Goal: Find specific page/section: Find specific page/section

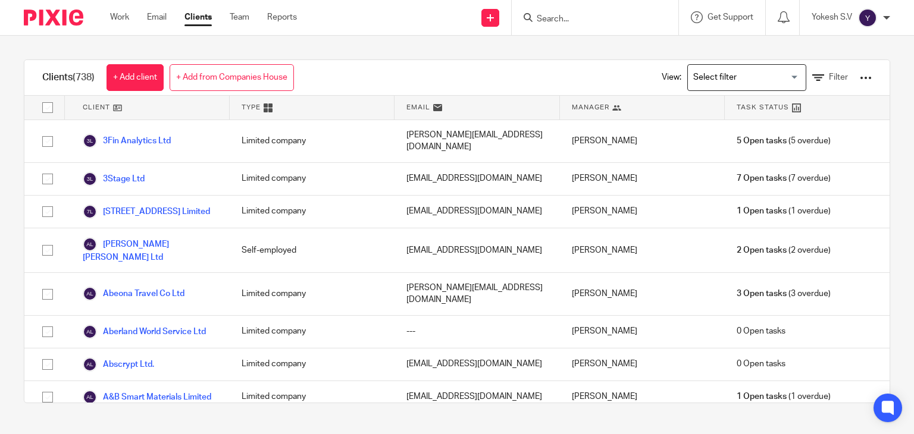
click at [703, 79] on input "Search for option" at bounding box center [744, 77] width 110 height 21
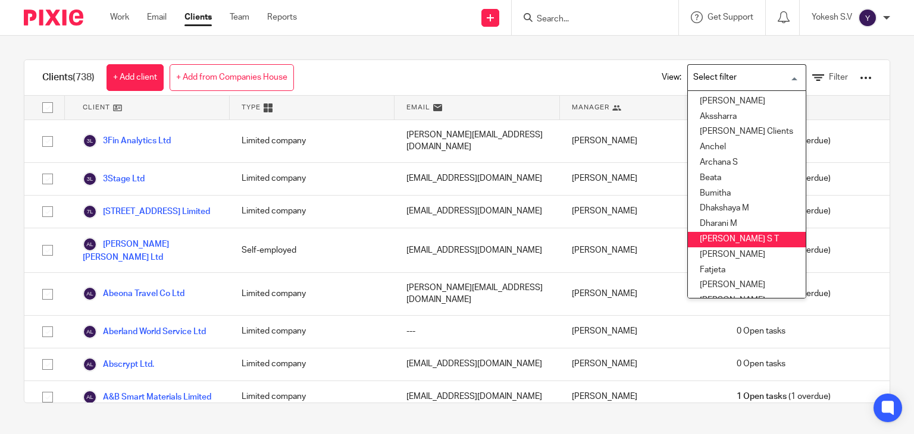
click at [702, 239] on li "[PERSON_NAME] S T" at bounding box center [747, 239] width 118 height 15
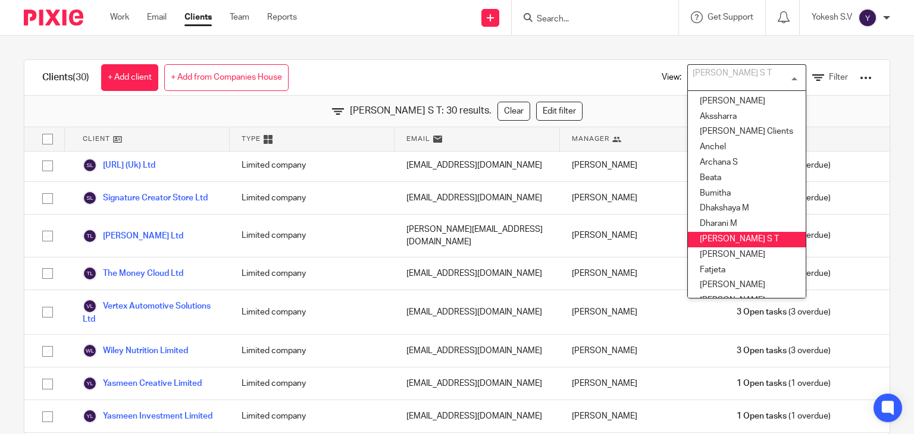
scroll to position [24, 0]
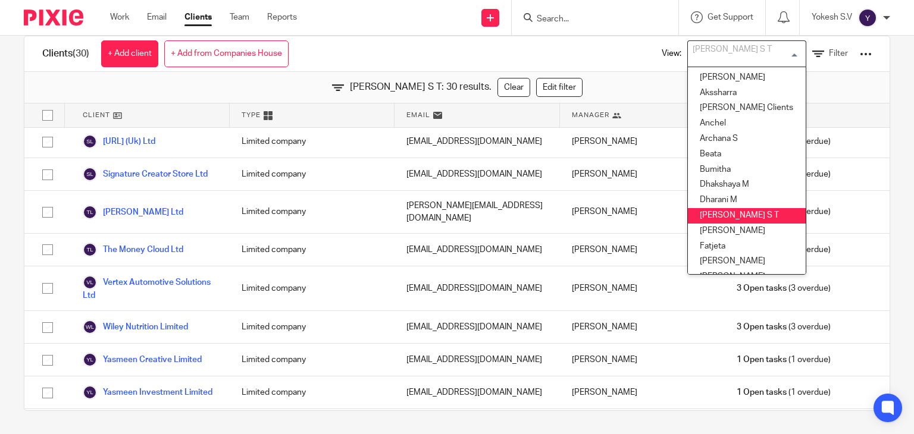
click at [547, 14] on input "Search" at bounding box center [588, 19] width 107 height 11
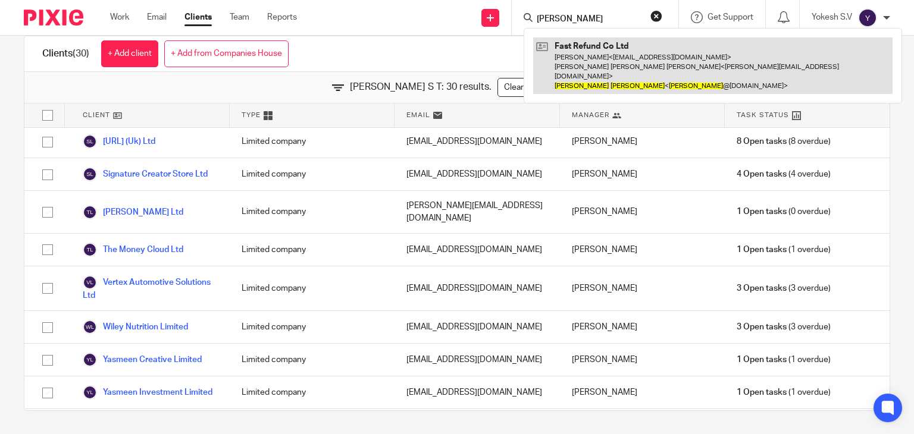
type input "james dyer"
click at [617, 77] on link at bounding box center [712, 65] width 359 height 57
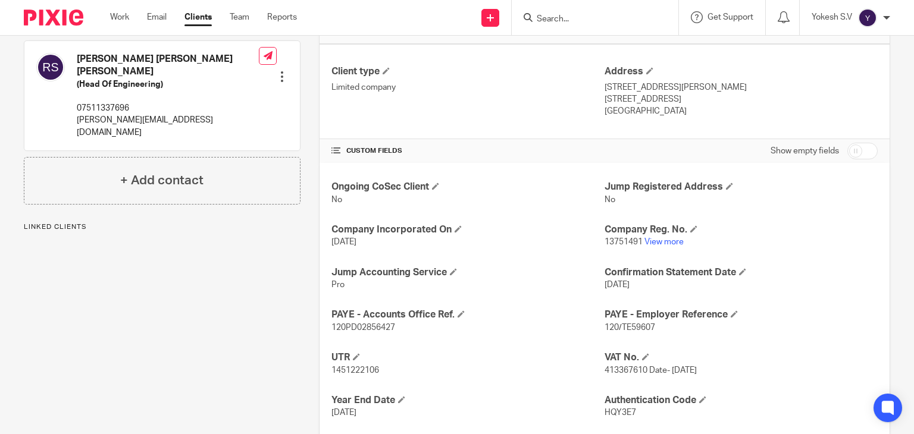
scroll to position [295, 0]
click at [556, 23] on input "Search" at bounding box center [588, 19] width 107 height 11
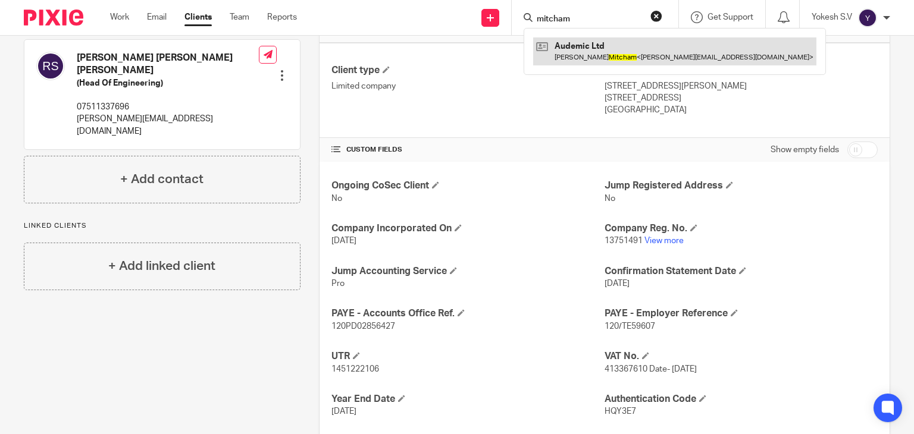
type input "mitcham"
click at [591, 57] on link at bounding box center [674, 50] width 283 height 27
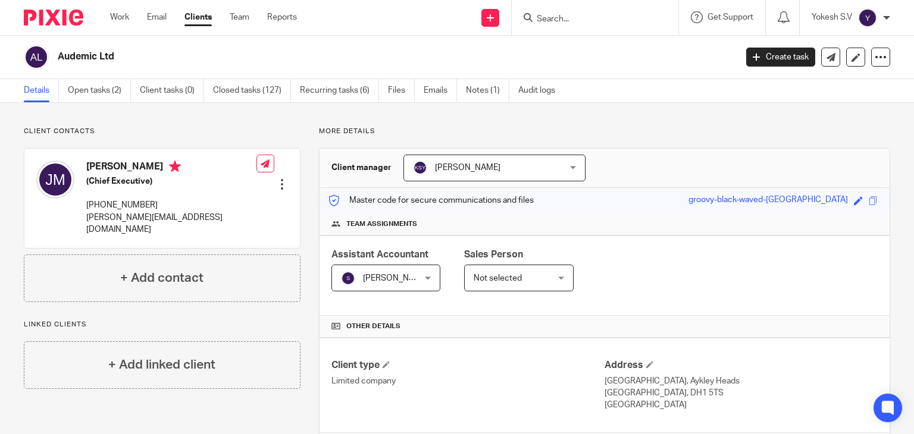
click at [542, 14] on input "Search" at bounding box center [588, 19] width 107 height 11
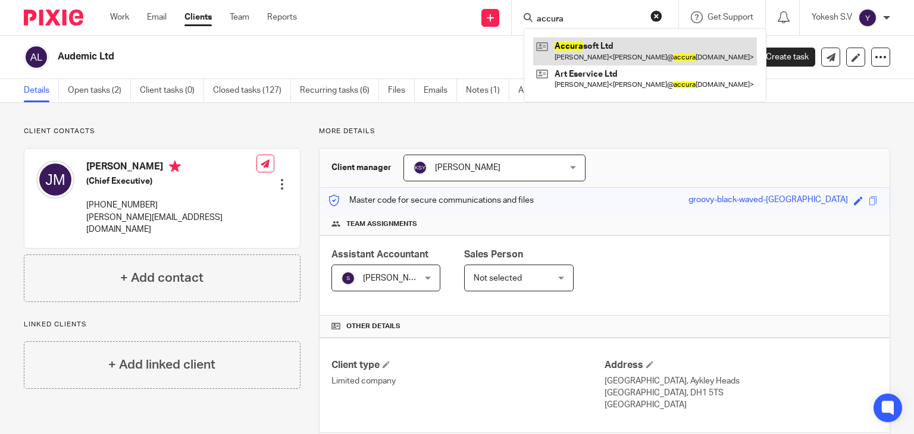
type input "accura"
click at [597, 58] on link at bounding box center [645, 50] width 224 height 27
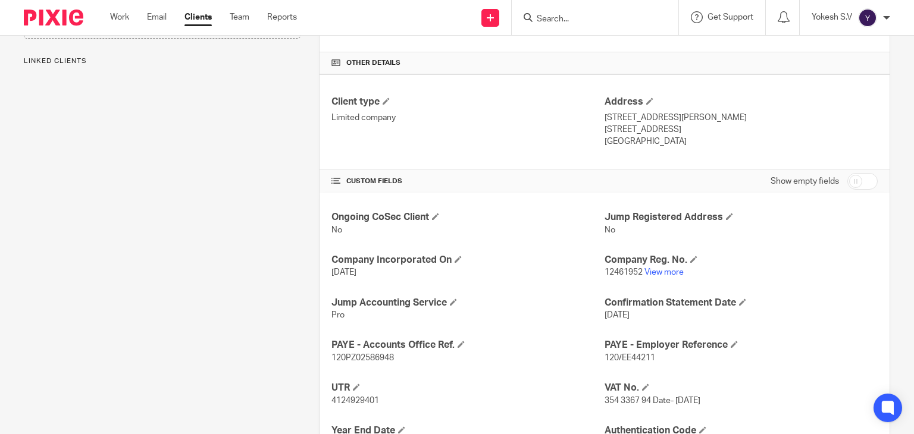
scroll to position [264, 0]
click at [544, 24] on form at bounding box center [598, 17] width 127 height 15
click at [543, 21] on input "Search" at bounding box center [588, 19] width 107 height 11
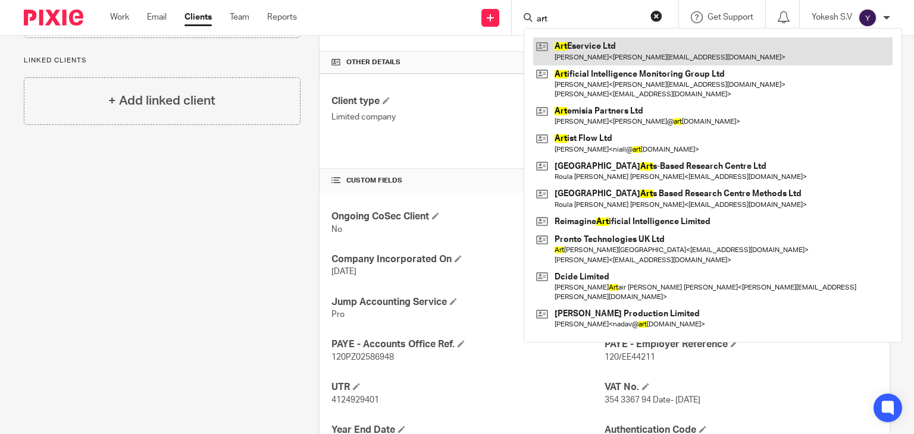
type input "art"
click at [676, 61] on link at bounding box center [712, 50] width 359 height 27
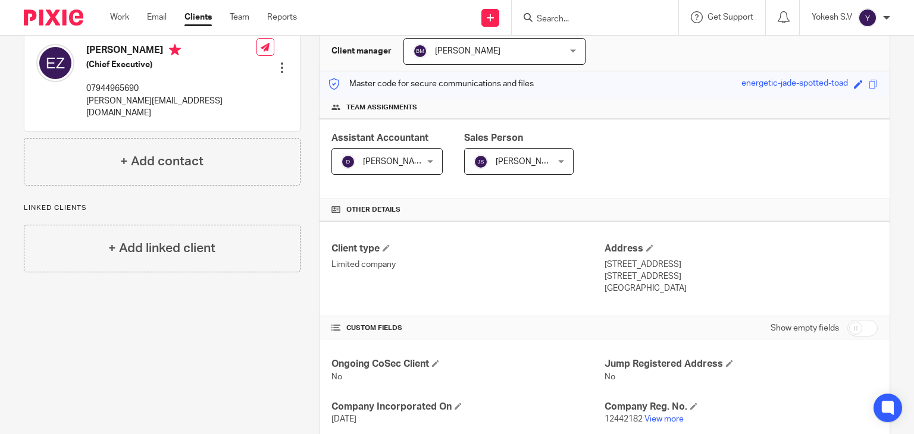
scroll to position [200, 0]
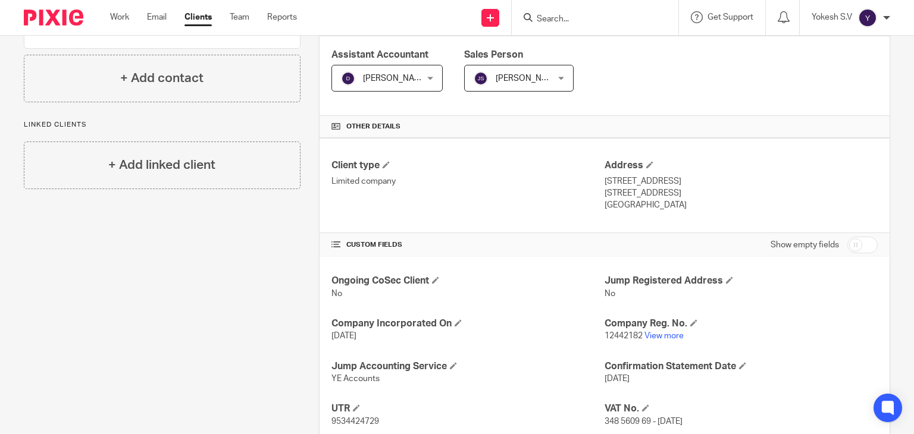
click at [554, 14] on input "Search" at bounding box center [588, 19] width 107 height 11
type input "briink"
click at [590, 49] on link at bounding box center [623, 50] width 181 height 27
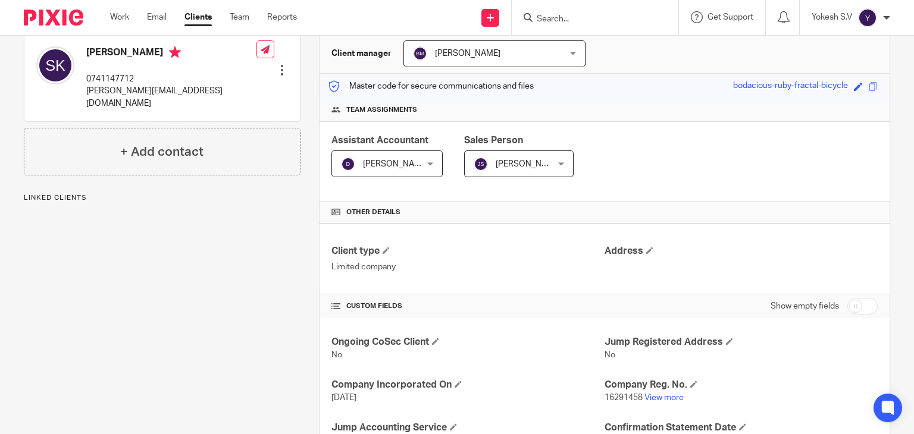
scroll to position [183, 0]
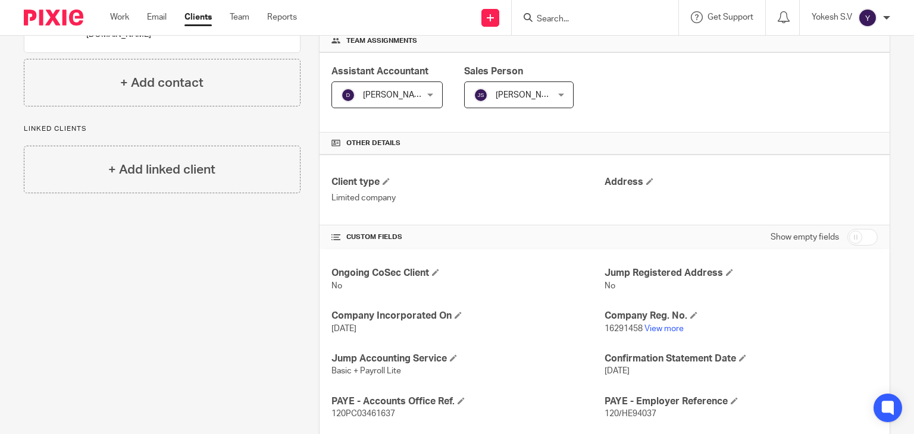
click at [556, 21] on input "Search" at bounding box center [588, 19] width 107 height 11
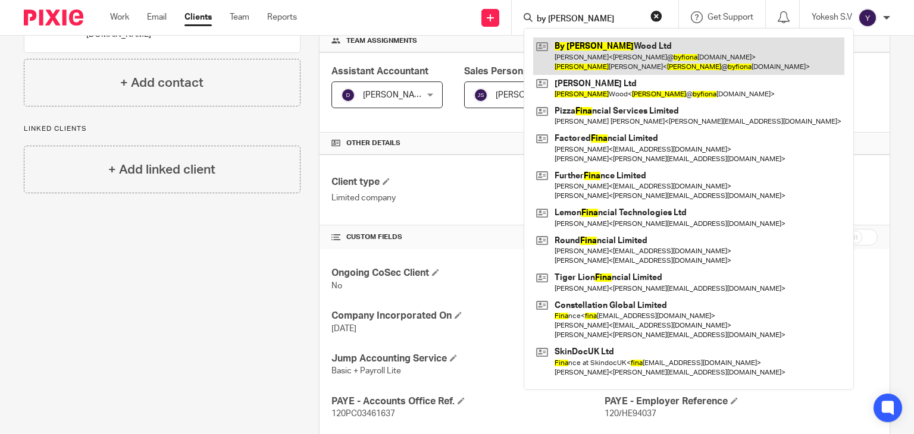
type input "by fiona"
click at [579, 62] on link at bounding box center [688, 55] width 311 height 37
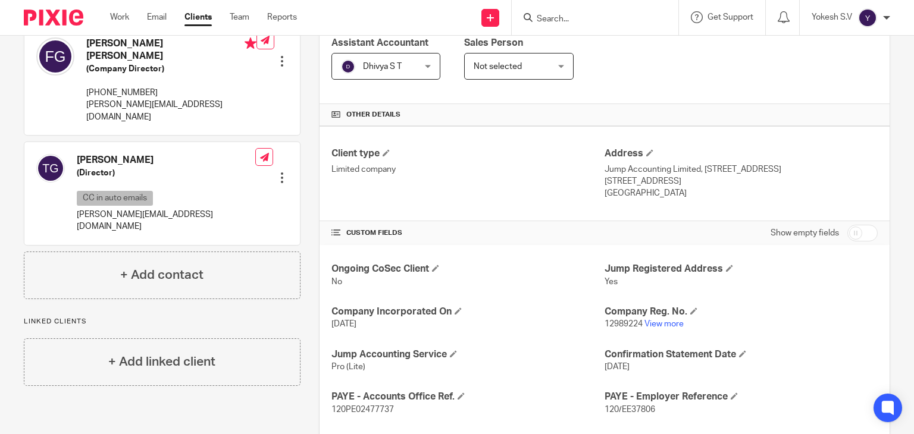
scroll to position [212, 0]
click at [544, 21] on input "Search" at bounding box center [588, 19] width 107 height 11
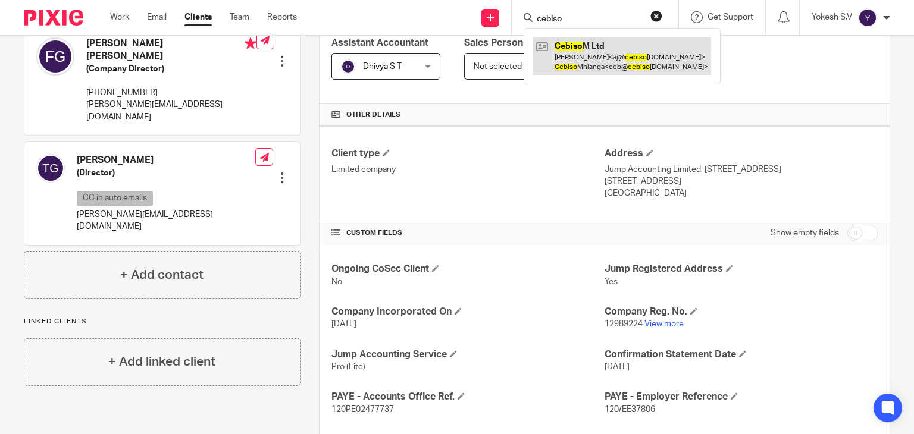
type input "cebiso"
click at [616, 57] on link at bounding box center [622, 55] width 178 height 37
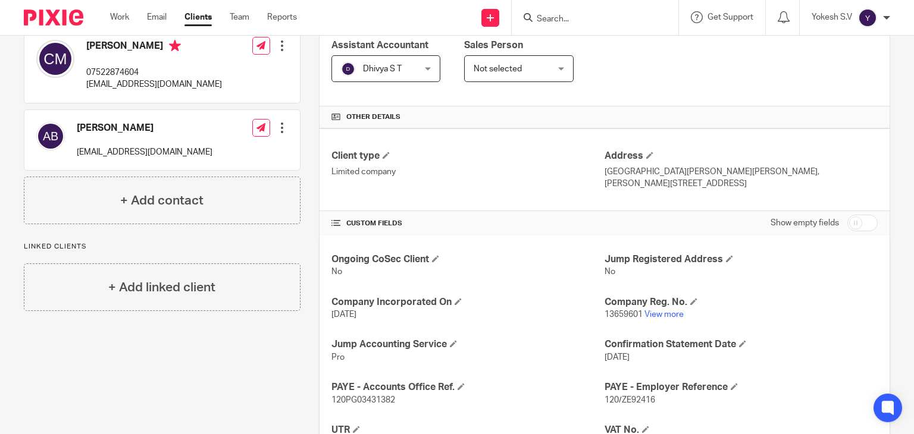
scroll to position [244, 0]
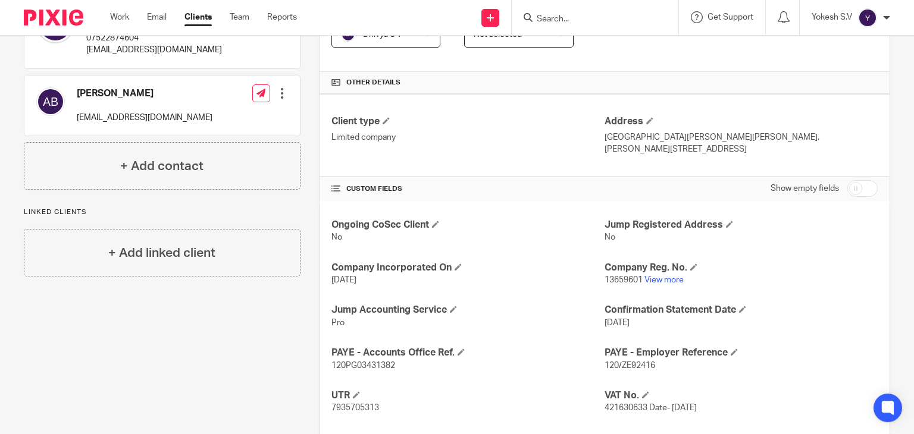
click at [542, 16] on input "Search" at bounding box center [588, 19] width 107 height 11
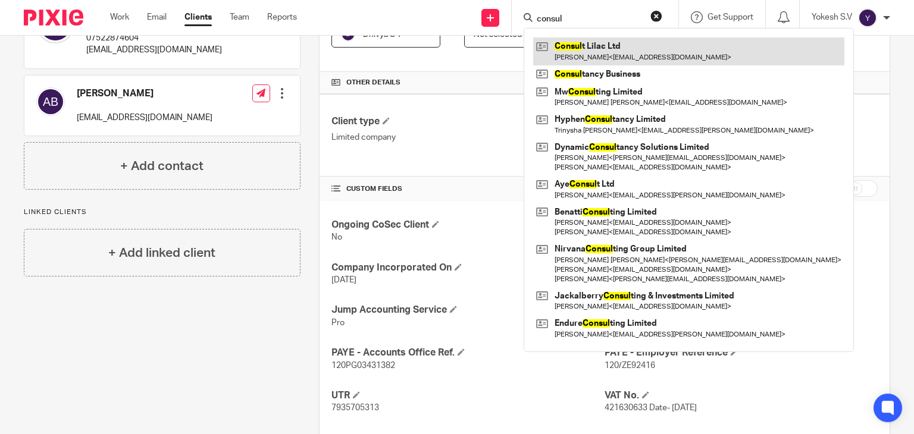
type input "consul"
click at [604, 51] on link at bounding box center [688, 50] width 311 height 27
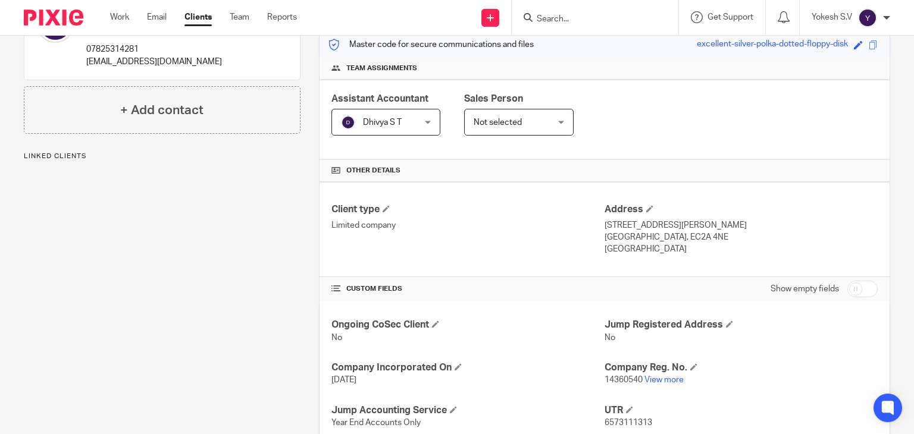
scroll to position [157, 0]
click at [553, 14] on input "Search" at bounding box center [588, 19] width 107 height 11
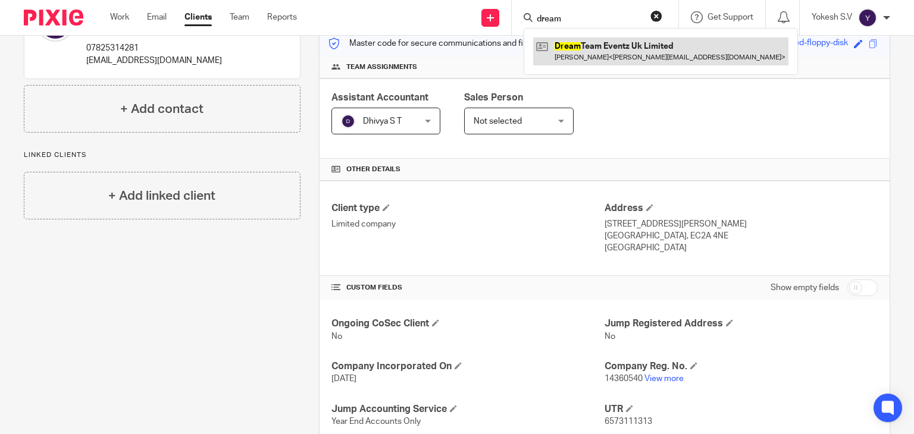
type input "dream"
click at [626, 53] on link at bounding box center [660, 50] width 255 height 27
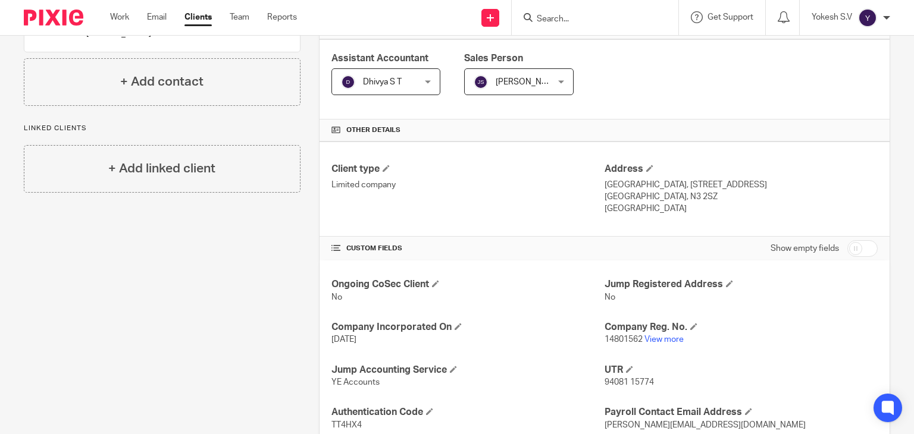
scroll to position [198, 0]
drag, startPoint x: 559, startPoint y: 4, endPoint x: 556, endPoint y: 11, distance: 7.7
click at [557, 8] on div at bounding box center [595, 17] width 167 height 35
click at [554, 12] on form at bounding box center [598, 17] width 127 height 15
click at [540, 17] on input "Search" at bounding box center [588, 19] width 107 height 11
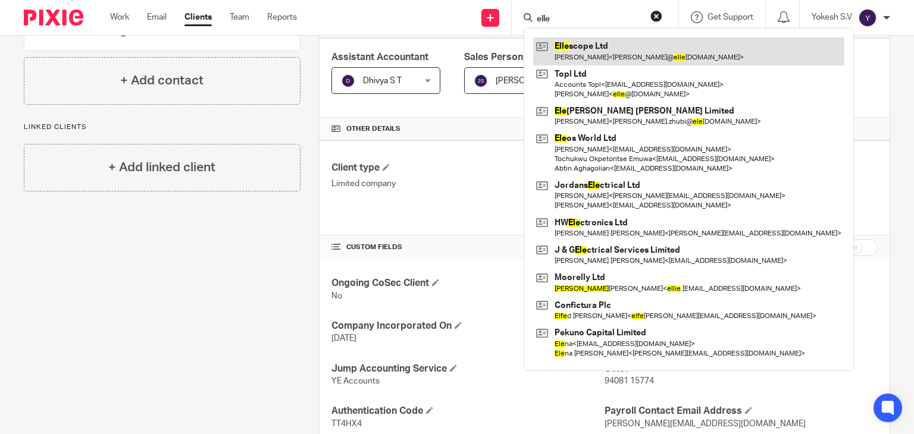
type input "elle"
click at [621, 52] on link at bounding box center [688, 50] width 311 height 27
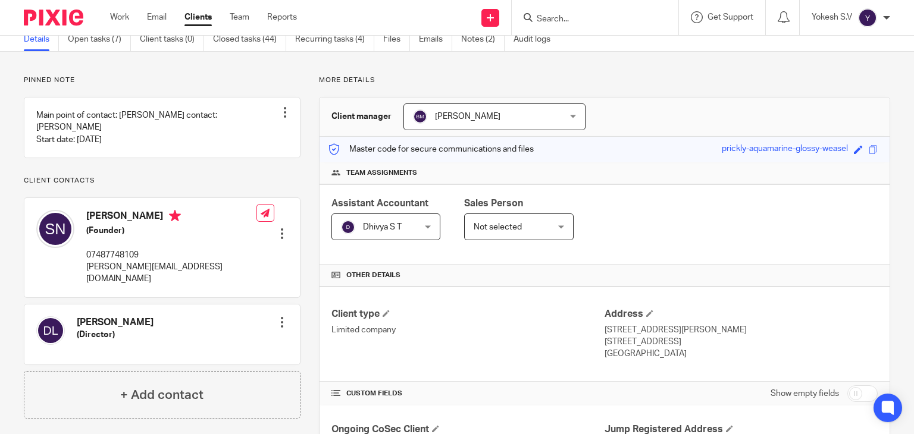
scroll to position [49, 0]
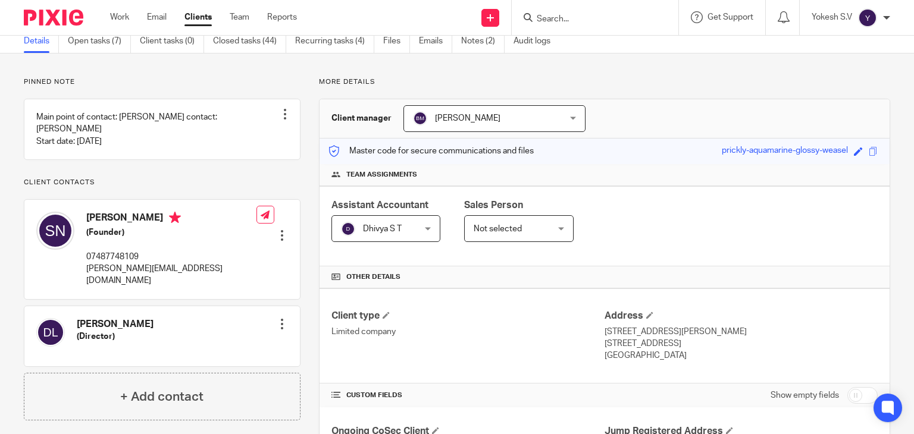
click at [555, 14] on input "Search" at bounding box center [588, 19] width 107 height 11
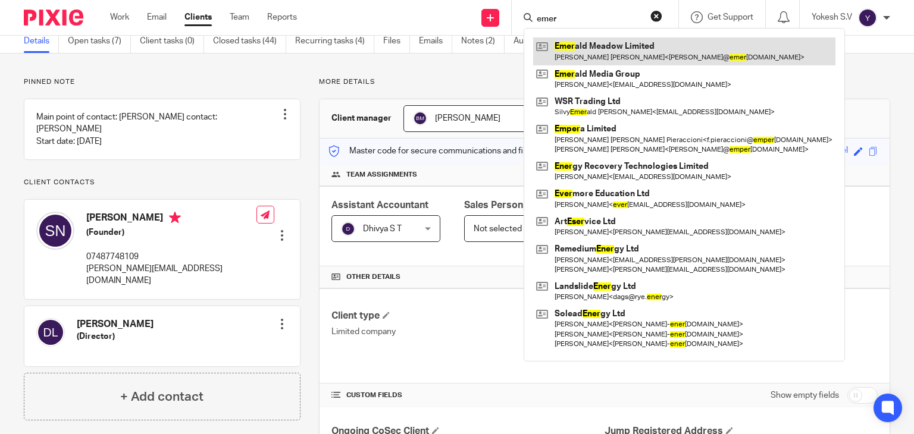
type input "emer"
click at [607, 51] on link at bounding box center [684, 50] width 302 height 27
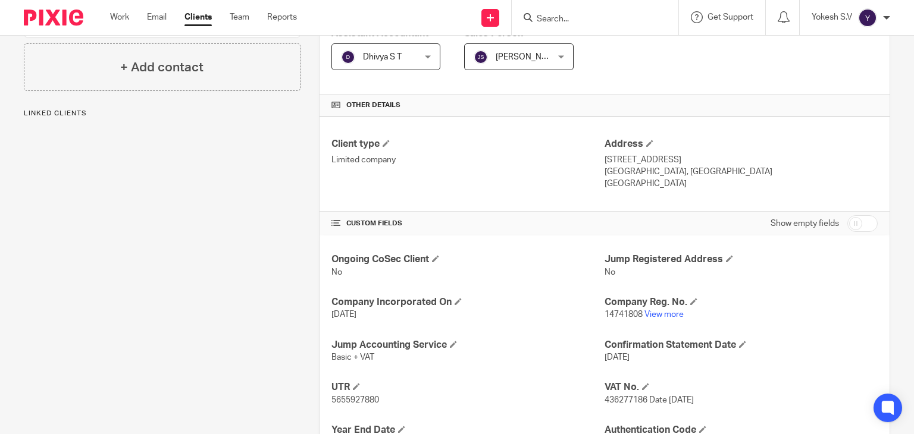
scroll to position [222, 0]
click at [569, 20] on input "Search" at bounding box center [588, 19] width 107 height 11
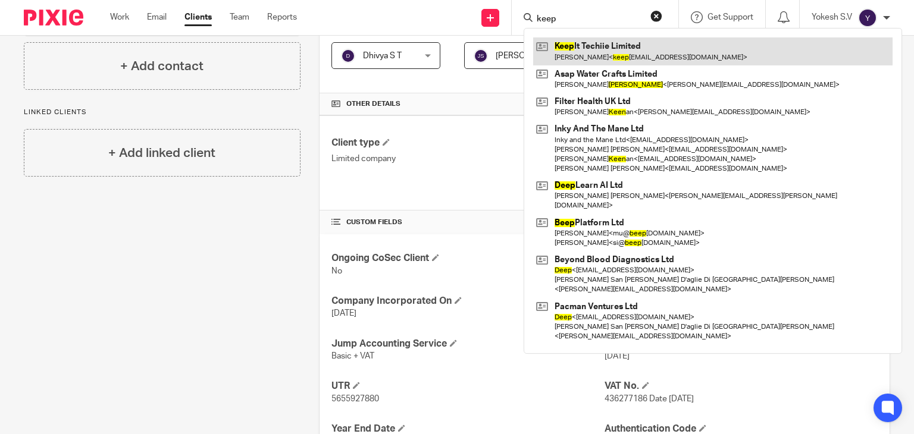
type input "keep"
click at [606, 51] on link at bounding box center [712, 50] width 359 height 27
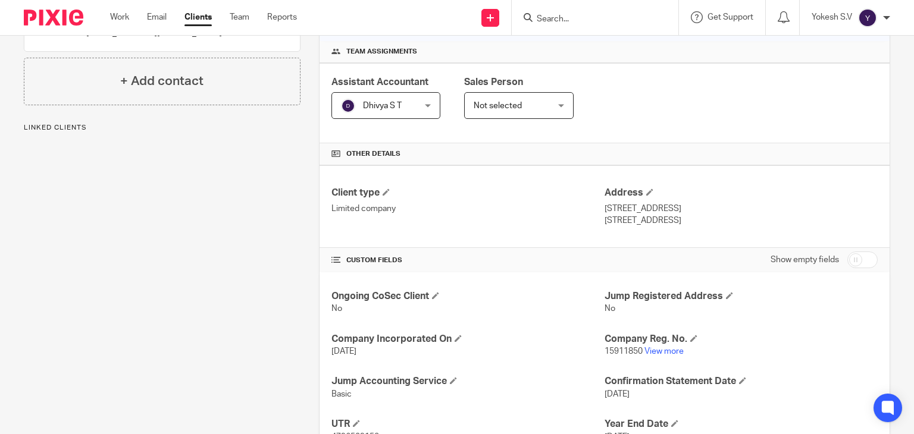
scroll to position [171, 0]
click at [551, 21] on input "Search" at bounding box center [588, 19] width 107 height 11
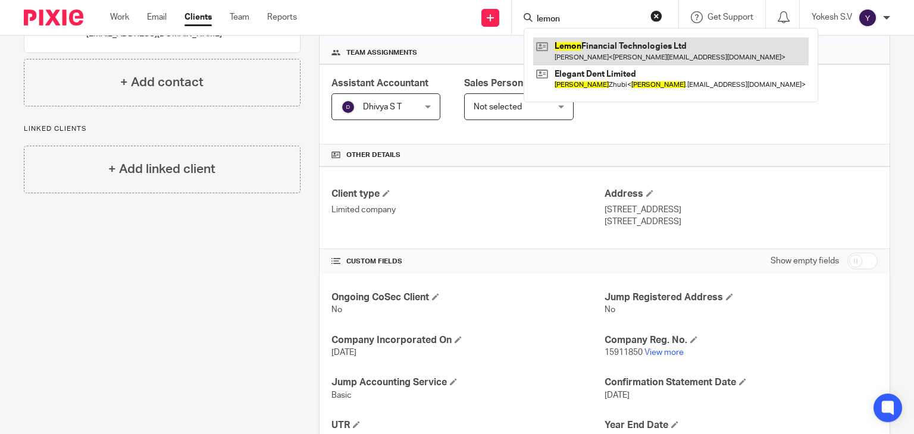
type input "lemon"
click at [590, 48] on link at bounding box center [670, 50] width 275 height 27
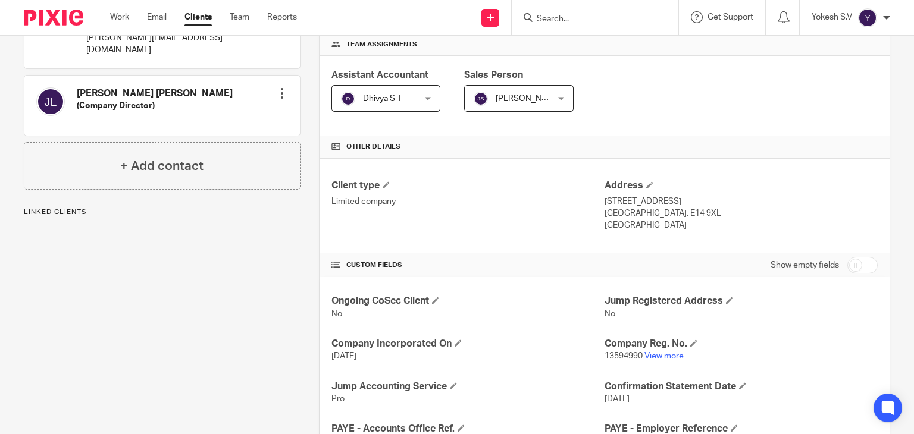
scroll to position [181, 0]
click at [544, 20] on input "Search" at bounding box center [588, 19] width 107 height 11
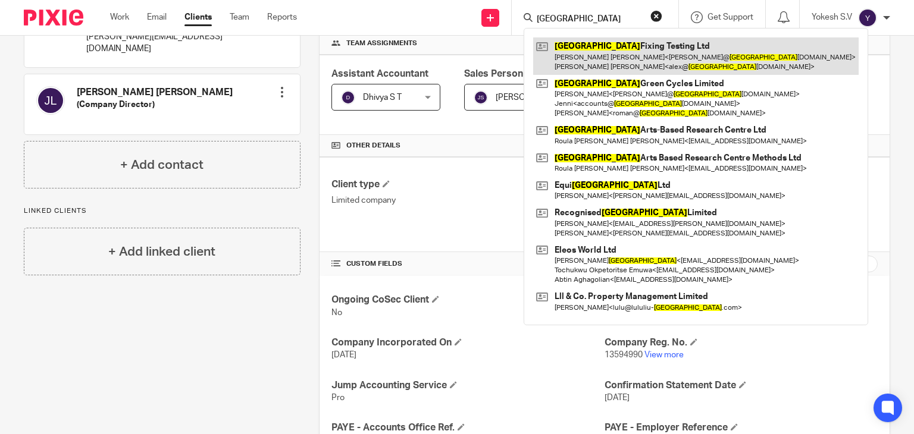
type input "london"
click at [598, 53] on link at bounding box center [695, 55] width 325 height 37
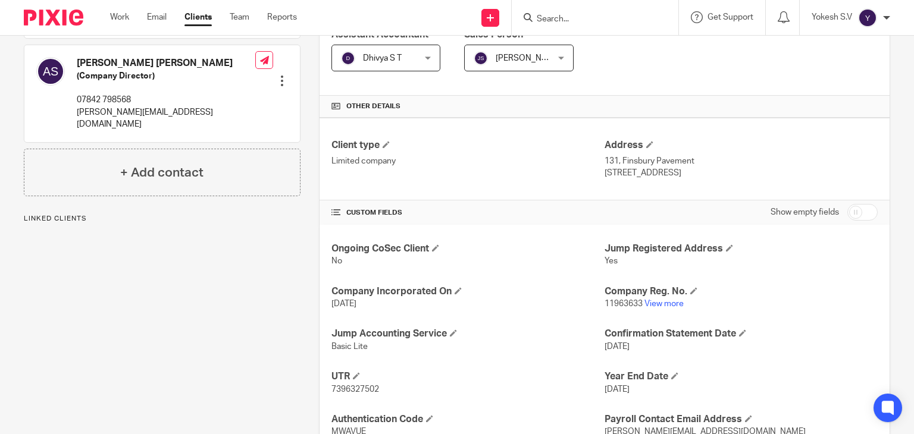
scroll to position [287, 0]
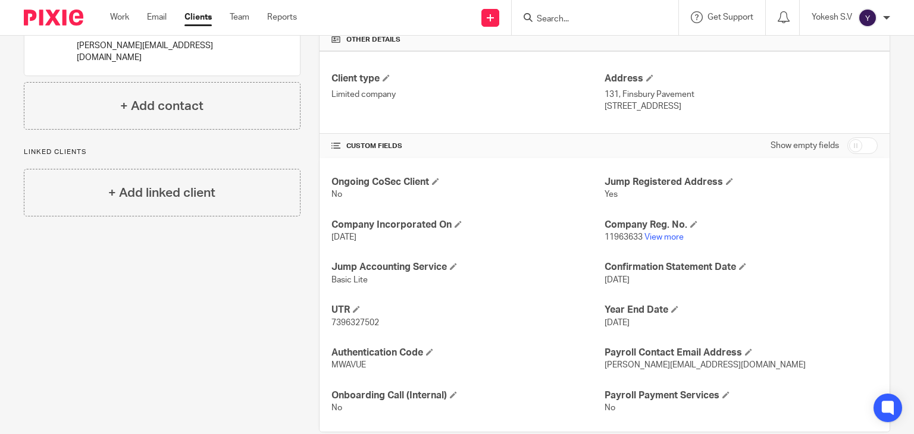
click at [562, 21] on input "Search" at bounding box center [588, 19] width 107 height 11
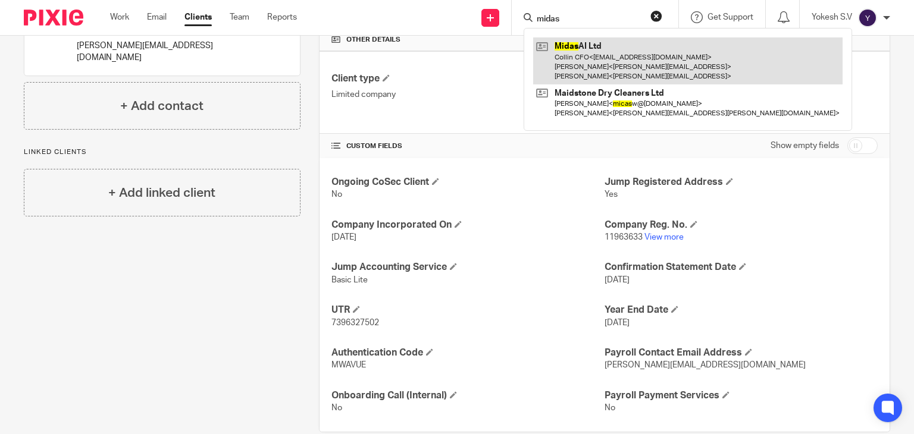
type input "midas"
click at [582, 44] on link at bounding box center [687, 60] width 309 height 47
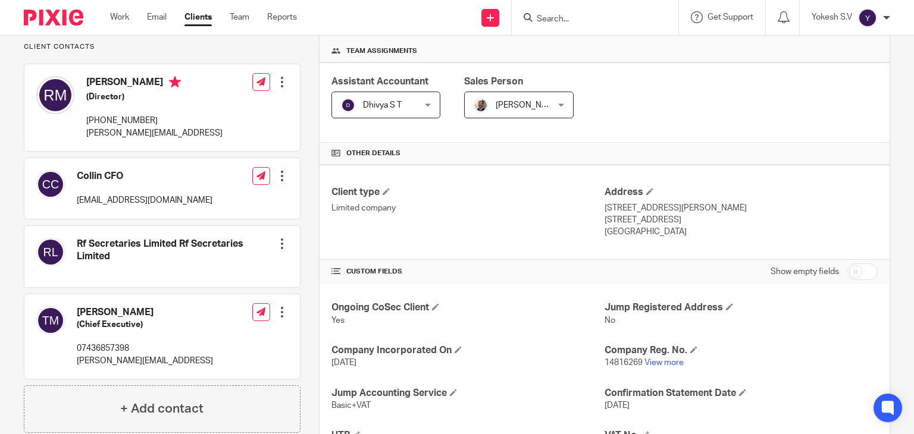
scroll to position [181, 0]
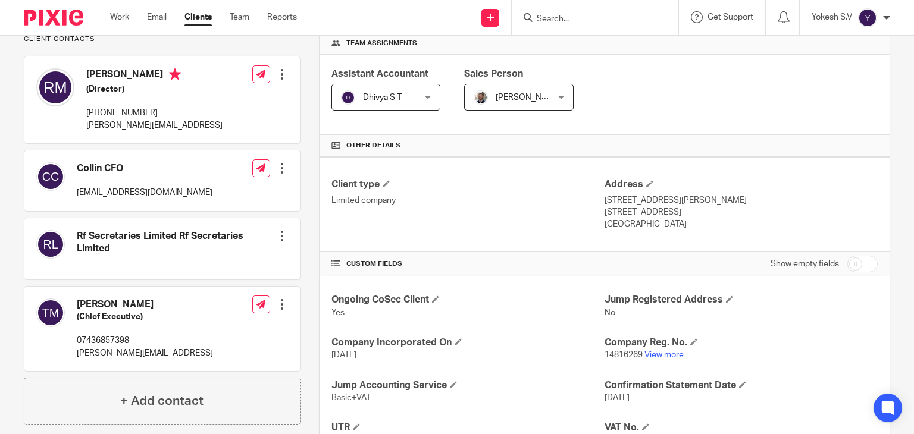
click at [543, 20] on input "Search" at bounding box center [588, 19] width 107 height 11
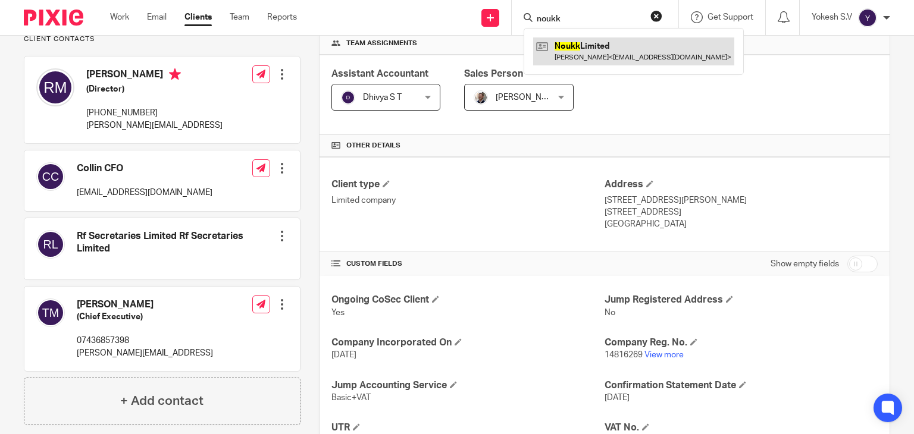
type input "noukk"
click at [601, 51] on link at bounding box center [633, 50] width 201 height 27
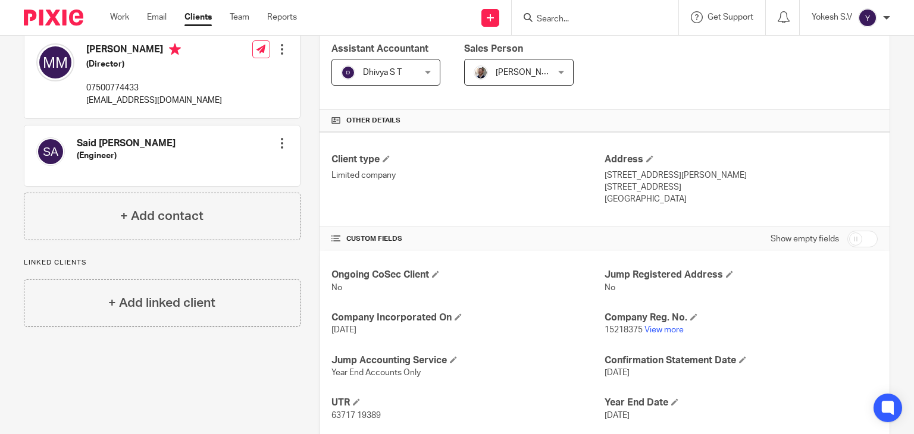
scroll to position [206, 0]
click at [575, 17] on input "Search" at bounding box center [588, 19] width 107 height 11
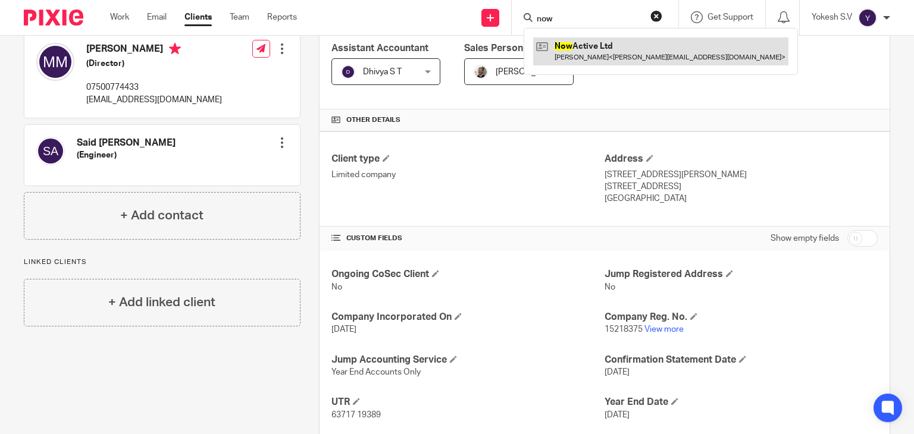
type input "now"
click at [601, 51] on link at bounding box center [660, 50] width 255 height 27
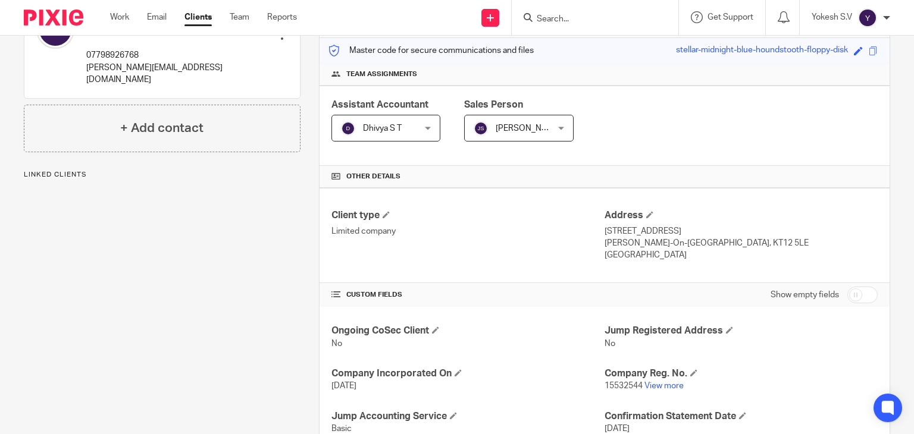
scroll to position [224, 0]
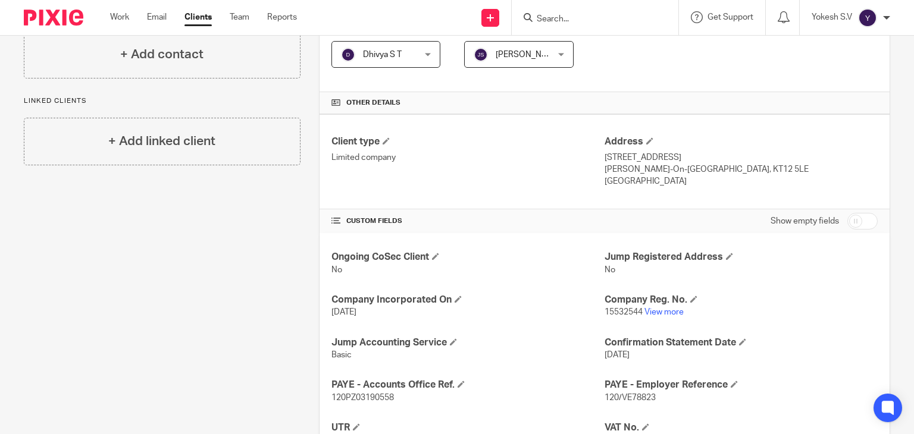
click at [551, 14] on input "Search" at bounding box center [588, 19] width 107 height 11
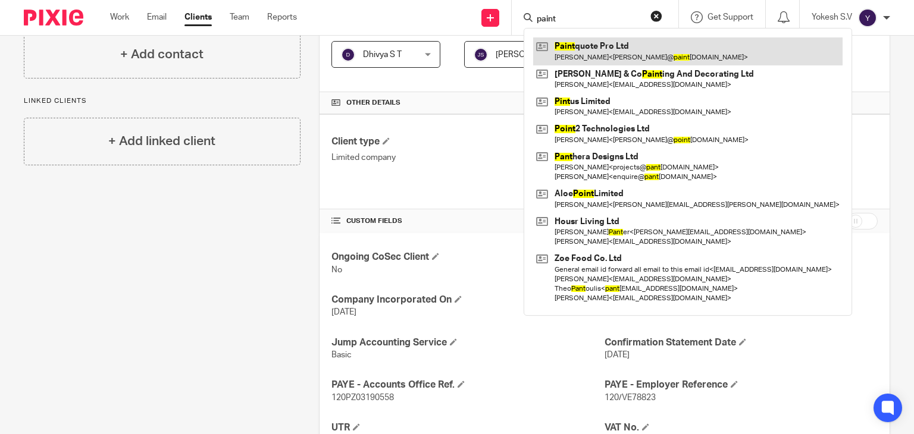
type input "paint"
click at [601, 46] on link at bounding box center [687, 50] width 309 height 27
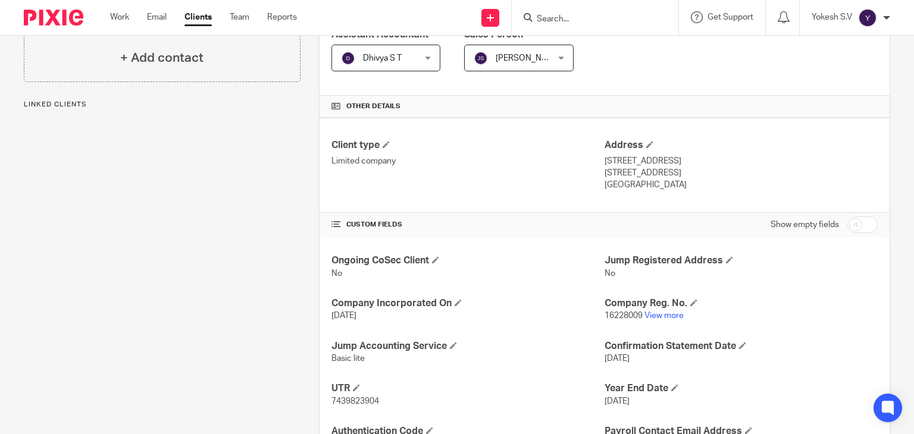
scroll to position [221, 0]
click at [551, 24] on form at bounding box center [598, 17] width 127 height 15
click at [548, 15] on input "Search" at bounding box center [588, 19] width 107 height 11
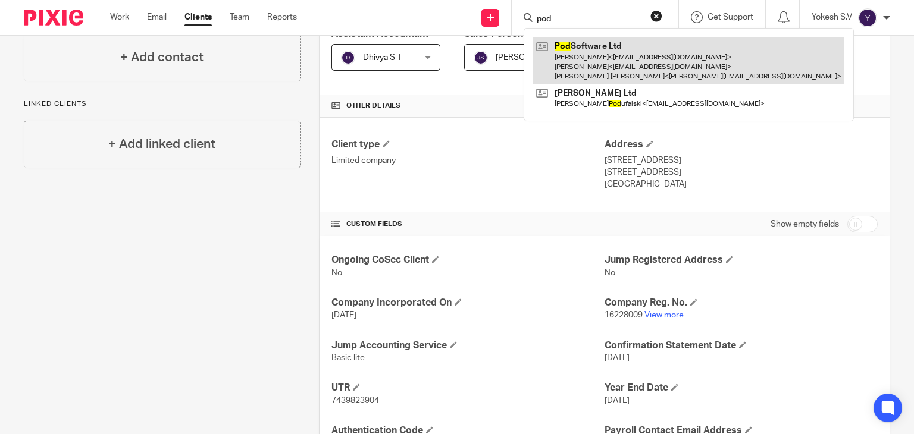
type input "pod"
click at [587, 55] on link at bounding box center [688, 60] width 311 height 47
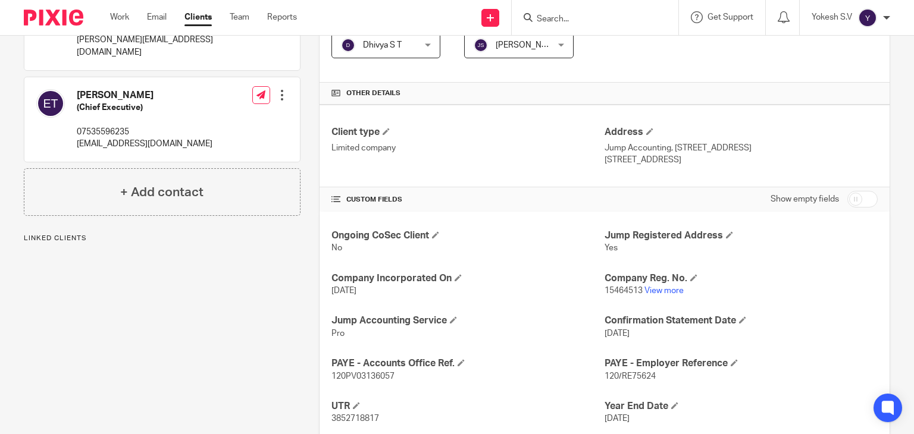
scroll to position [238, 0]
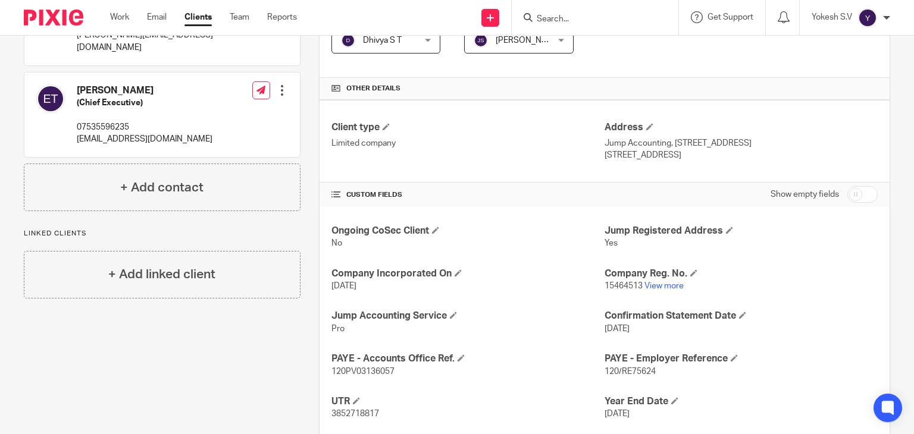
click at [563, 17] on input "Search" at bounding box center [588, 19] width 107 height 11
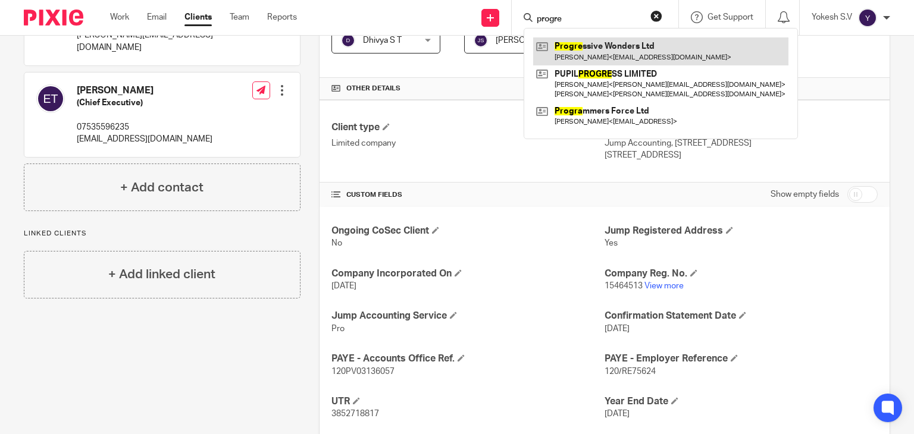
type input "progre"
click at [605, 49] on link at bounding box center [660, 50] width 255 height 27
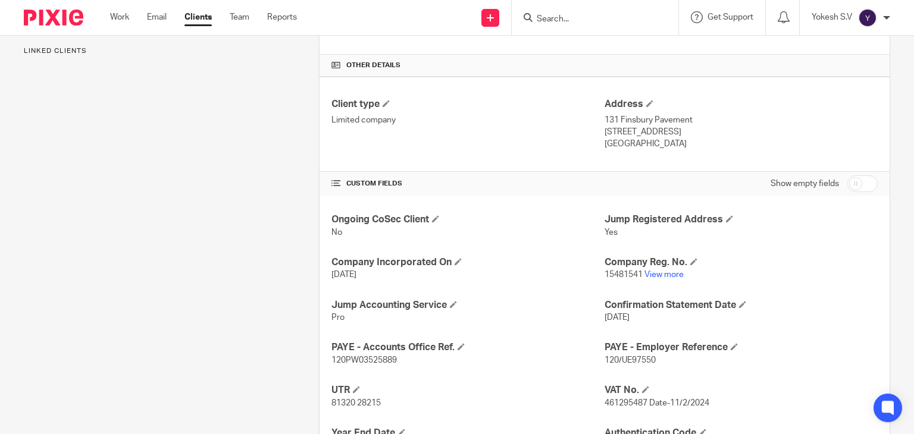
scroll to position [262, 0]
click at [548, 14] on input "Search" at bounding box center [588, 19] width 107 height 11
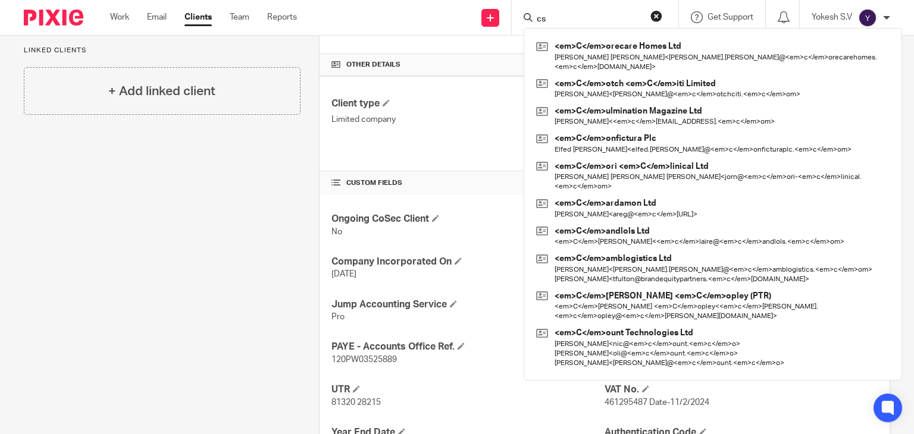
type input "c"
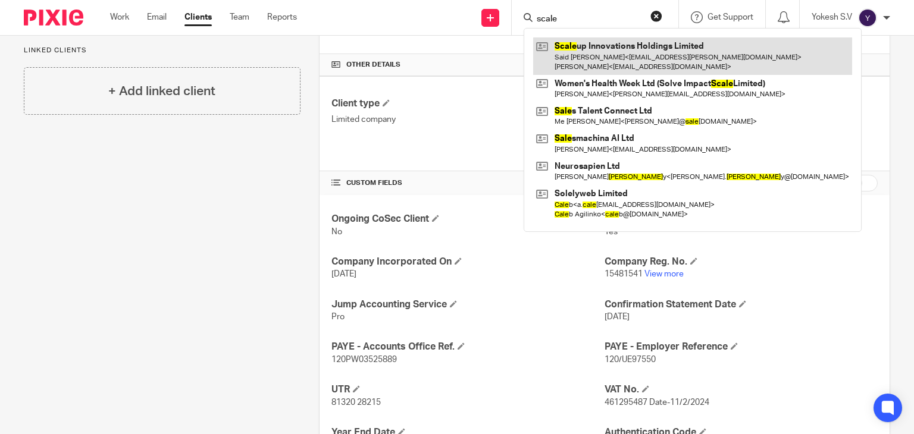
type input "scale"
click at [635, 56] on link at bounding box center [692, 55] width 319 height 37
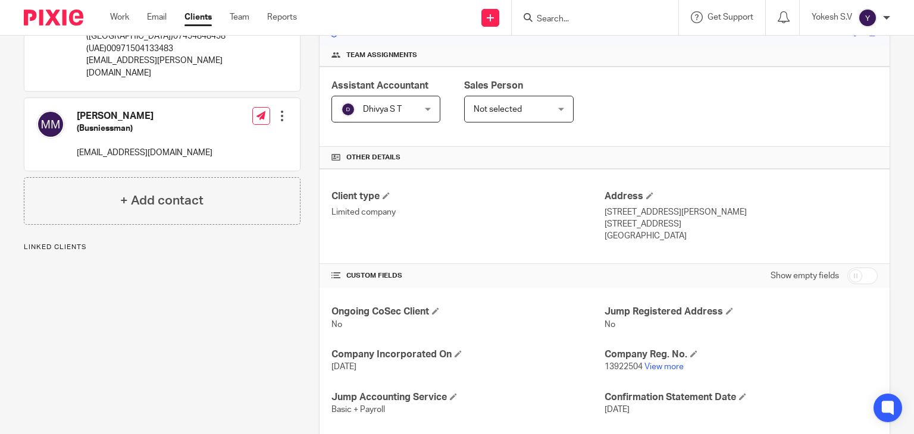
scroll to position [230, 0]
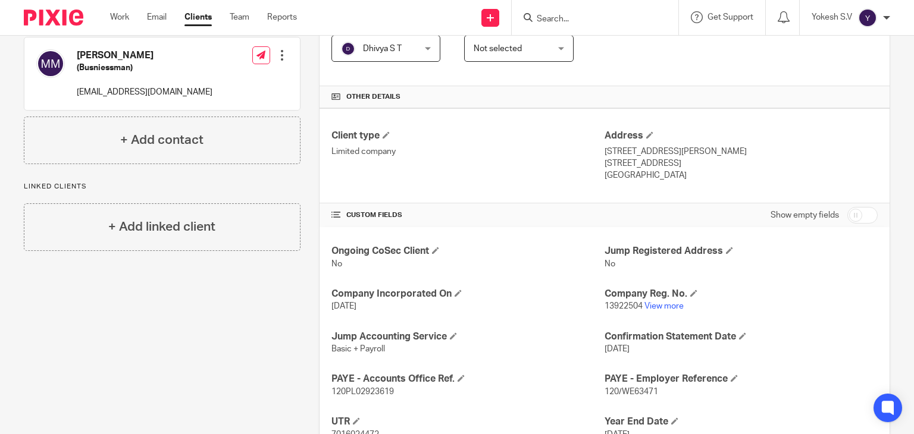
click at [543, 20] on input "Search" at bounding box center [588, 19] width 107 height 11
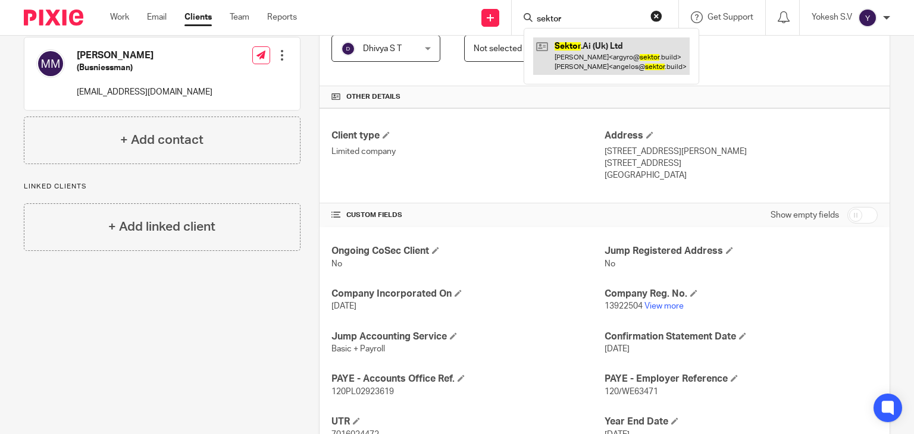
type input "sektor"
click at [603, 50] on link at bounding box center [611, 55] width 156 height 37
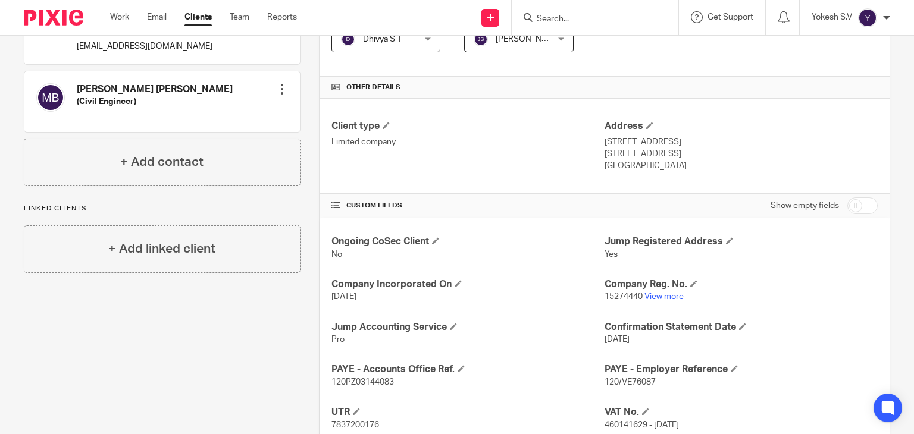
scroll to position [240, 0]
click at [544, 22] on input "Search" at bounding box center [588, 19] width 107 height 11
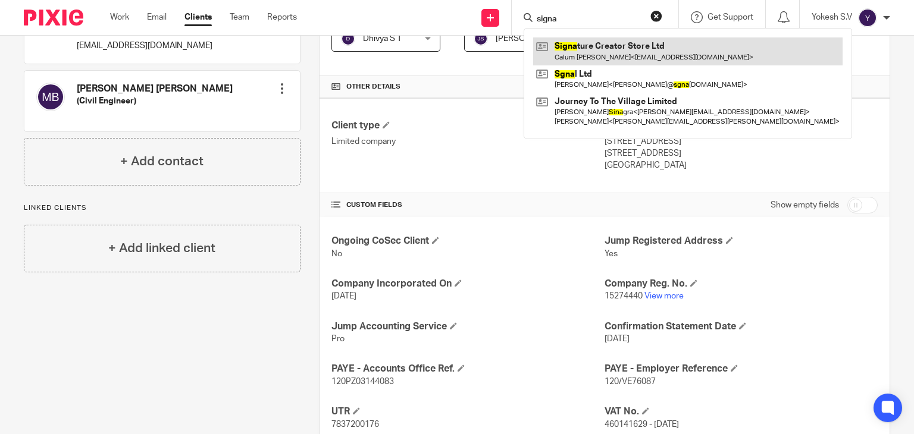
type input "signa"
click at [578, 45] on link at bounding box center [687, 50] width 309 height 27
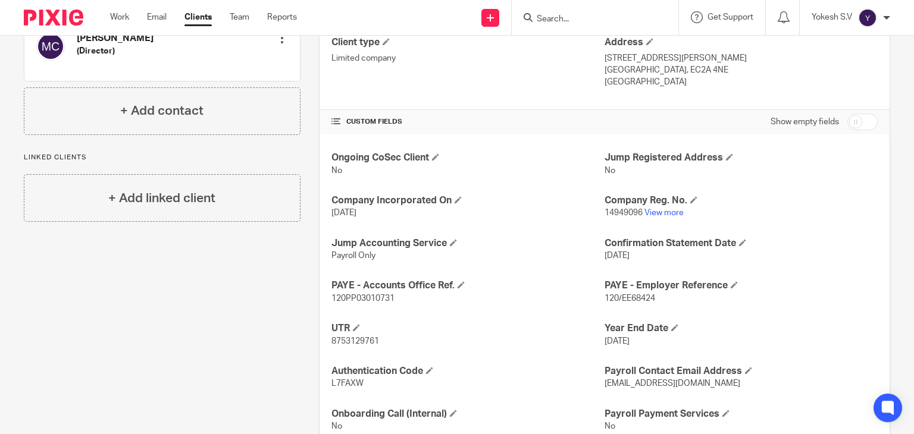
scroll to position [324, 0]
click at [551, 8] on div at bounding box center [595, 17] width 167 height 35
click at [546, 23] on input "Search" at bounding box center [588, 19] width 107 height 11
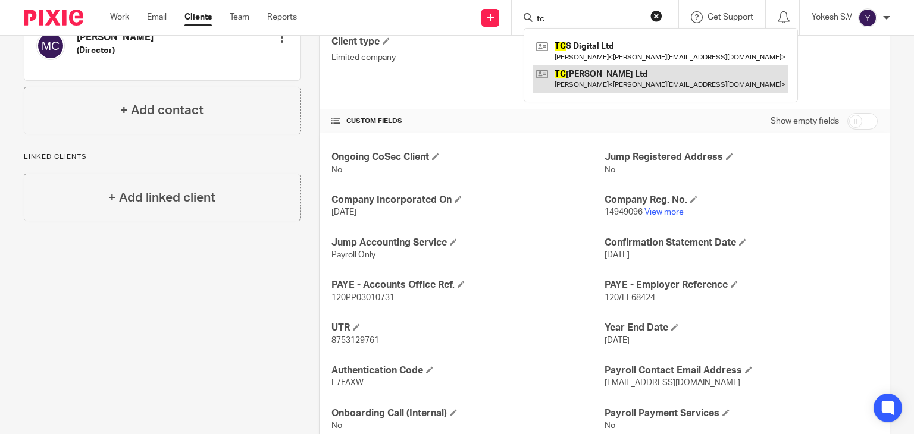
type input "tc"
click at [585, 68] on link at bounding box center [660, 78] width 255 height 27
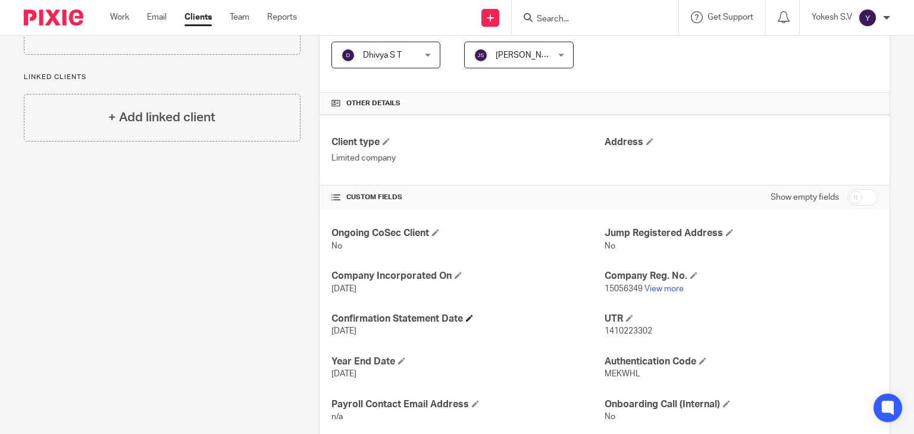
scroll to position [286, 0]
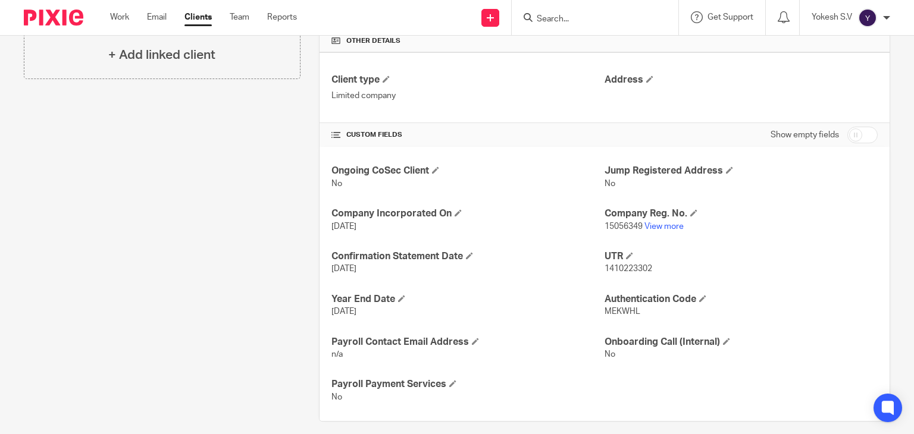
click at [847, 131] on input "checkbox" at bounding box center [862, 135] width 30 height 17
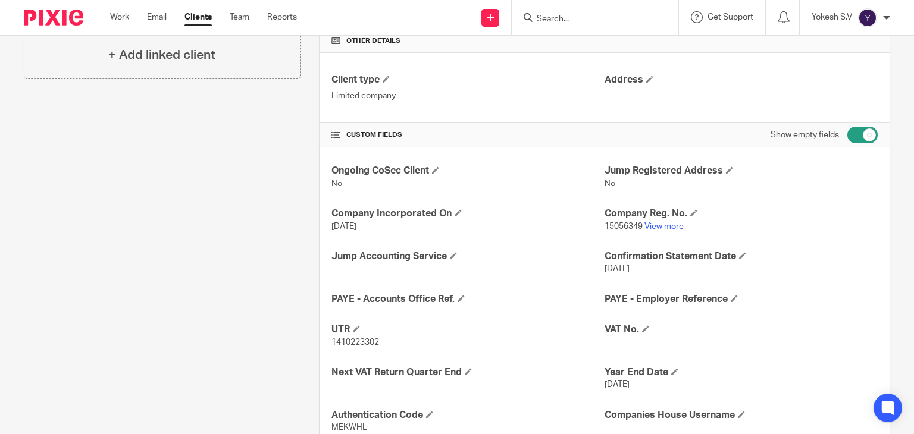
click at [847, 131] on input "checkbox" at bounding box center [862, 135] width 30 height 17
checkbox input "false"
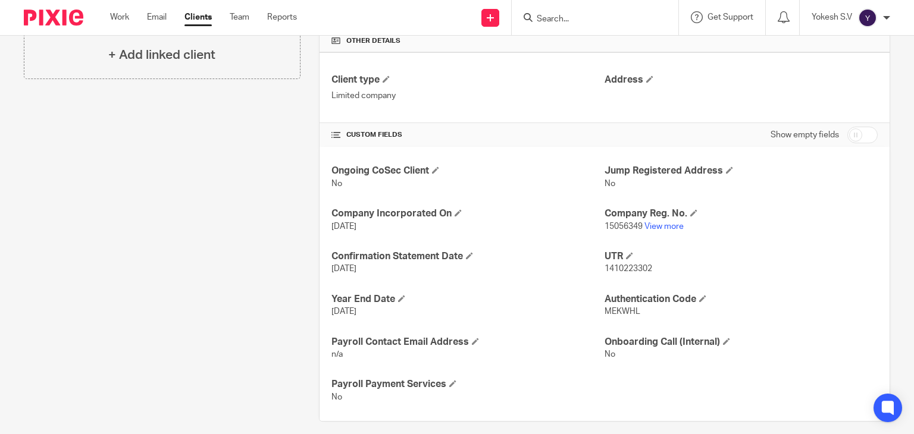
click at [551, 22] on input "Search" at bounding box center [588, 19] width 107 height 11
type input "o"
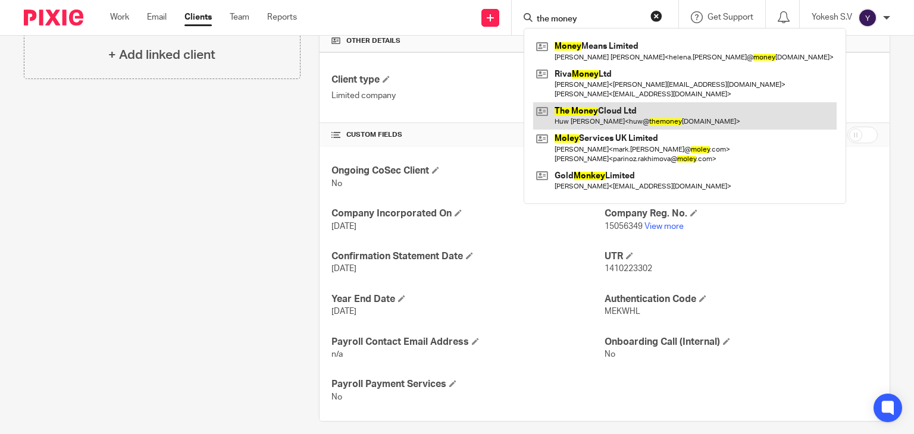
type input "the money"
click at [617, 110] on link at bounding box center [684, 115] width 303 height 27
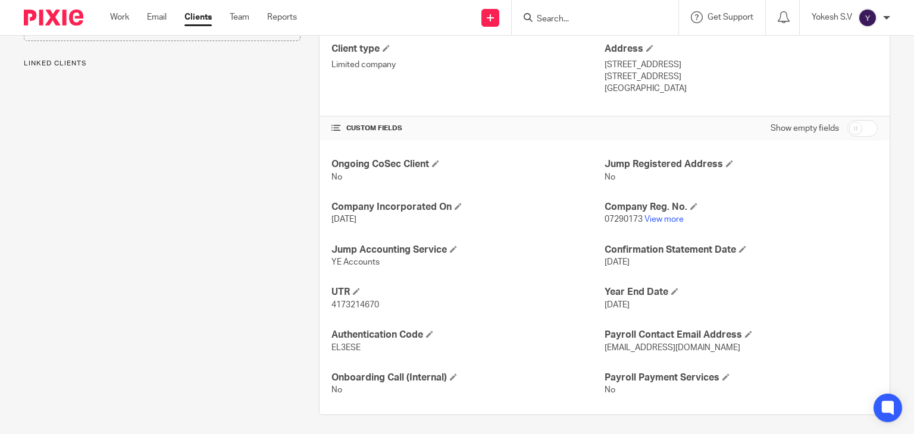
scroll to position [318, 0]
click at [547, 17] on input "Search" at bounding box center [588, 19] width 107 height 11
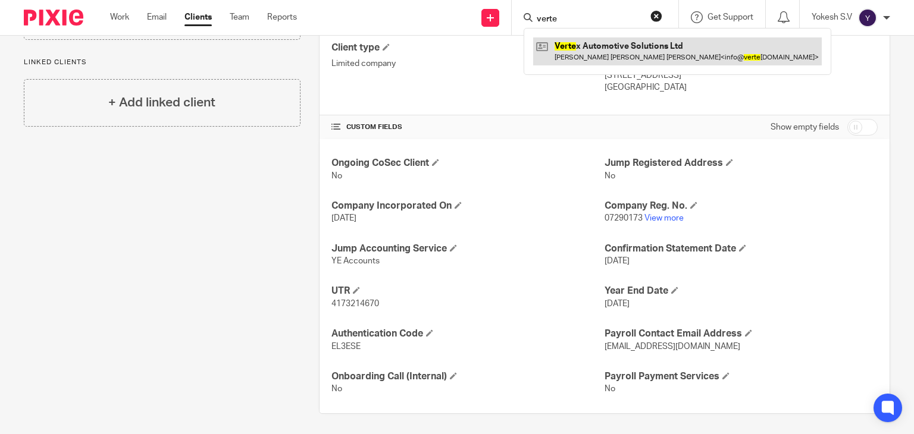
type input "verte"
click at [619, 57] on link at bounding box center [677, 50] width 289 height 27
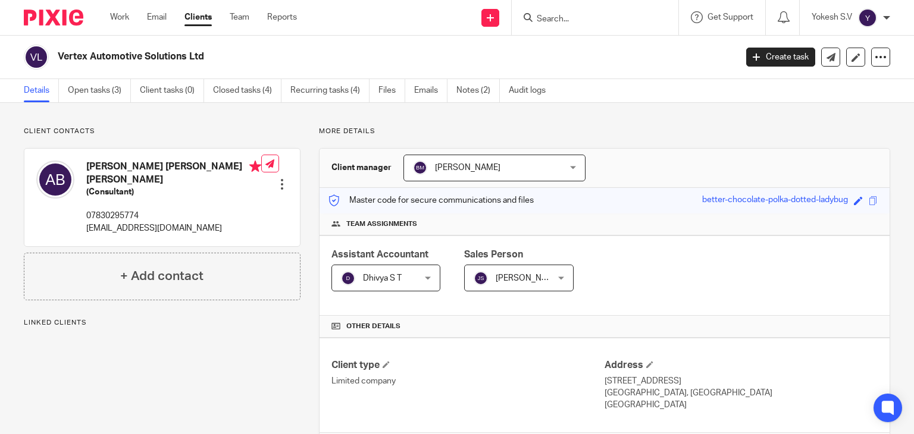
scroll to position [320, 0]
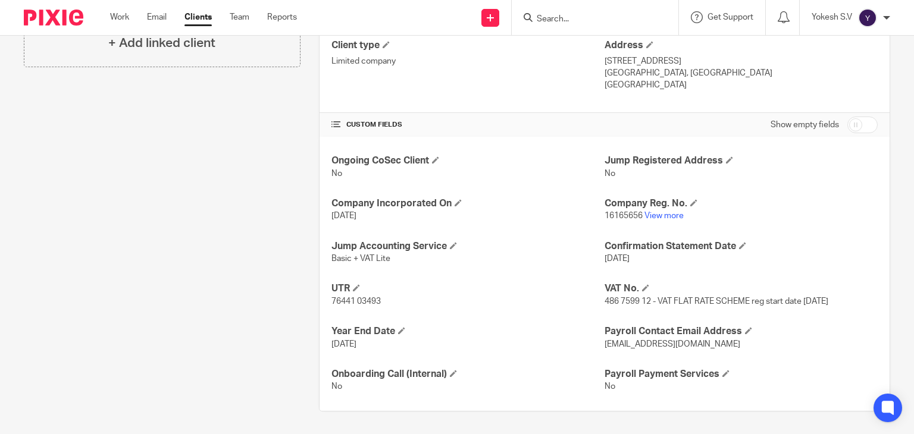
click at [548, 10] on div at bounding box center [595, 17] width 167 height 35
click at [545, 17] on input "Search" at bounding box center [588, 19] width 107 height 11
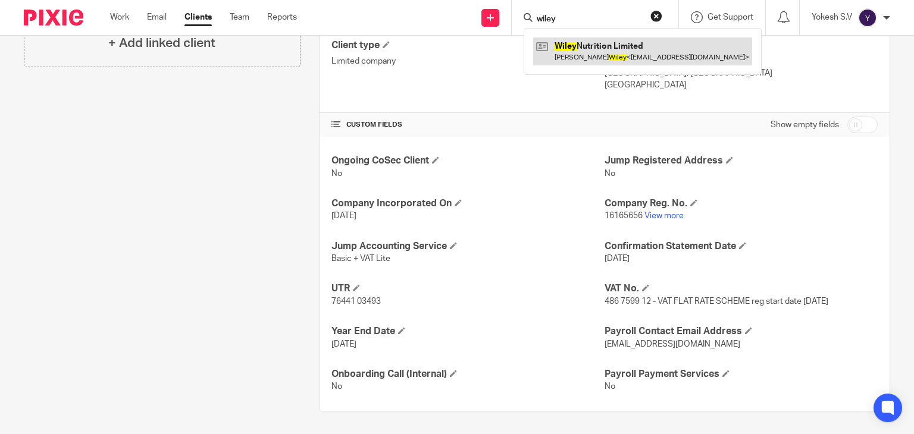
type input "wiley"
click at [566, 50] on link at bounding box center [642, 50] width 219 height 27
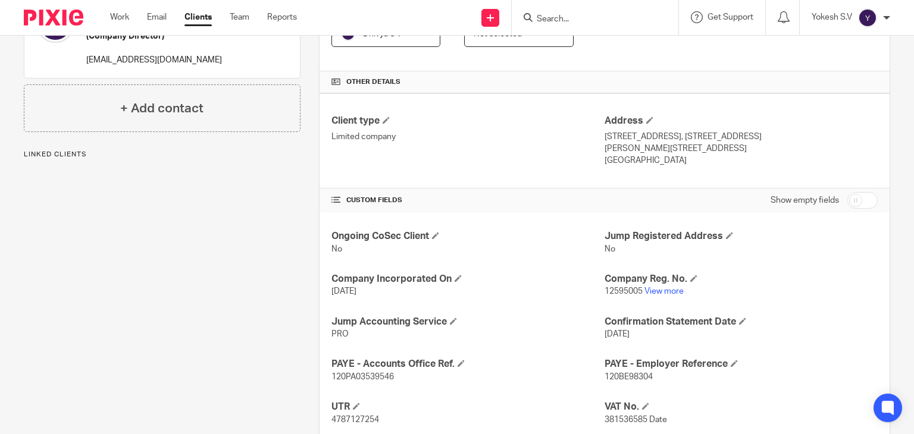
scroll to position [278, 0]
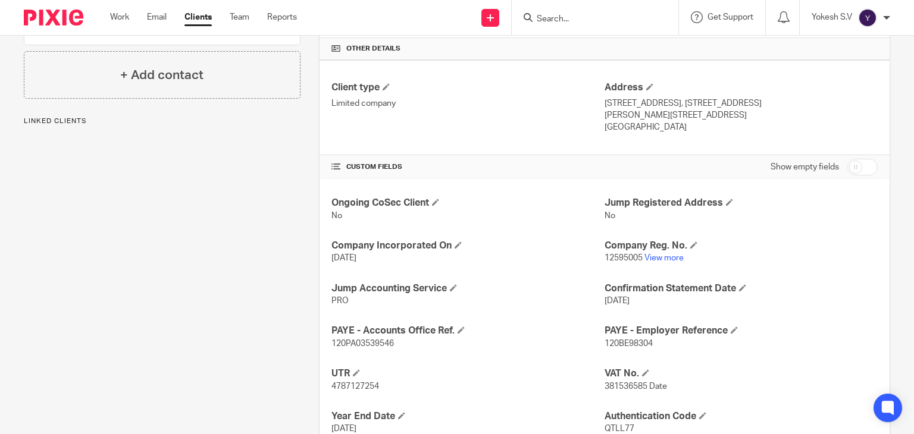
click at [556, 16] on input "Search" at bounding box center [588, 19] width 107 height 11
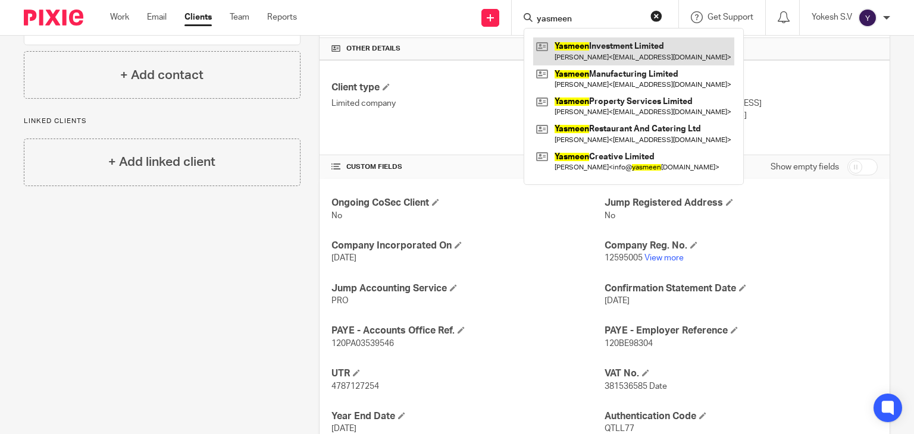
type input "yasmeen"
click at [597, 46] on link at bounding box center [633, 50] width 201 height 27
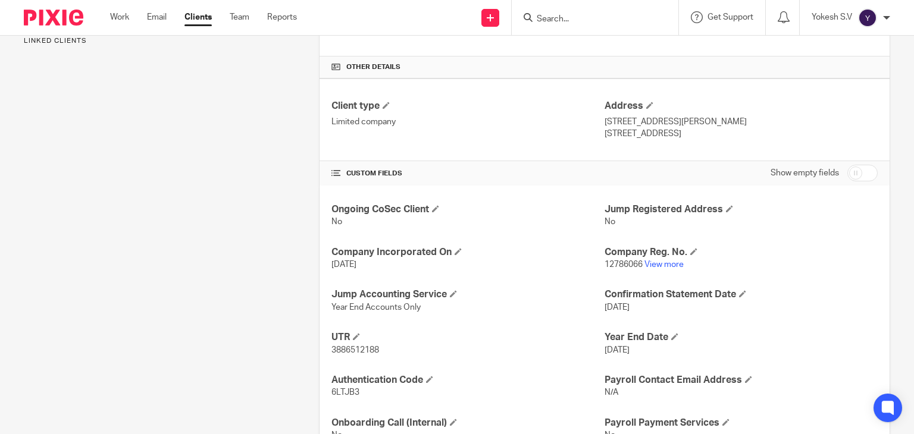
scroll to position [308, 0]
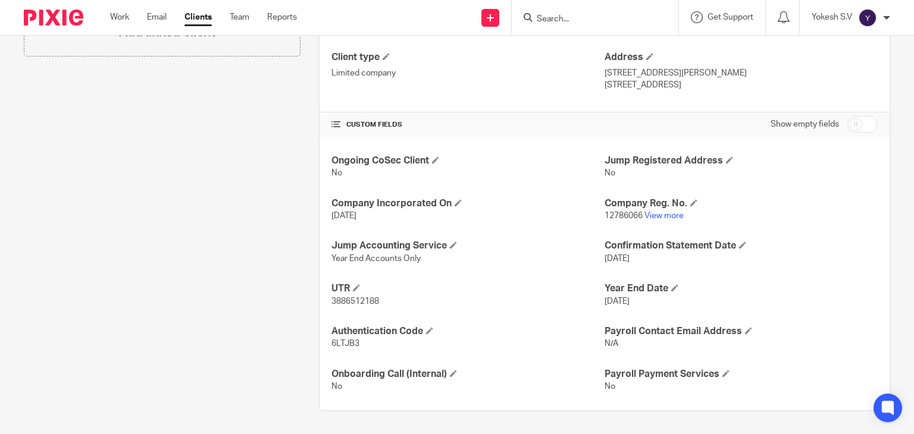
click at [565, 14] on input "Search" at bounding box center [588, 19] width 107 height 11
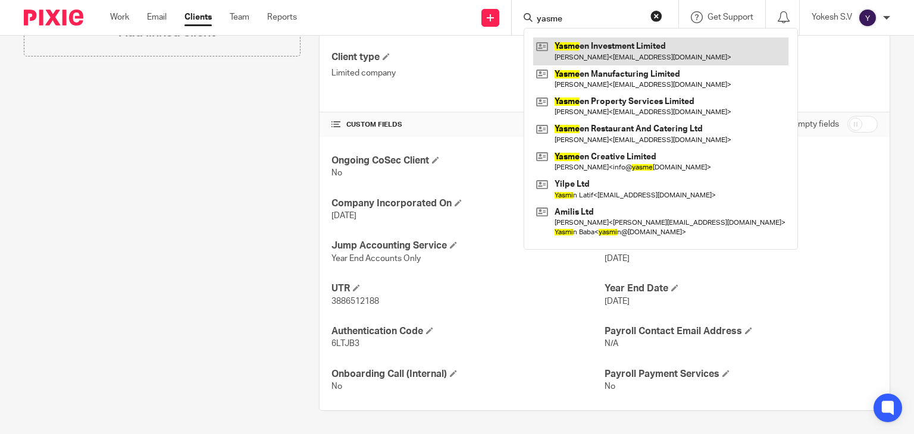
type input "yasme"
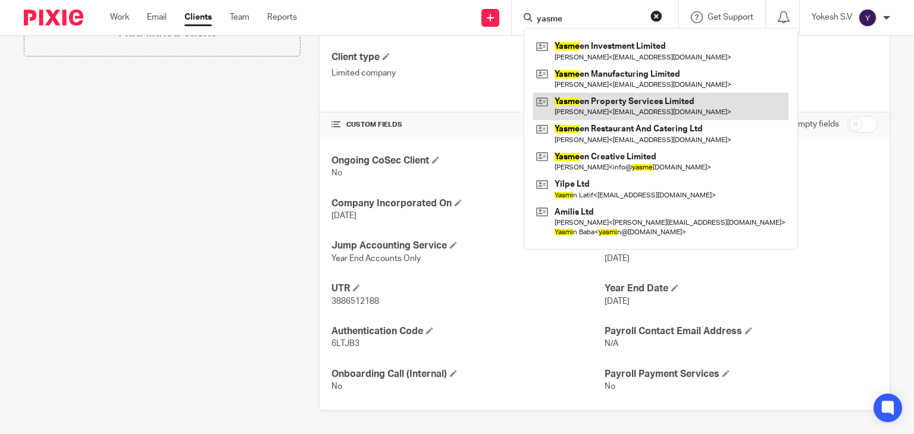
click at [602, 98] on link at bounding box center [660, 106] width 255 height 27
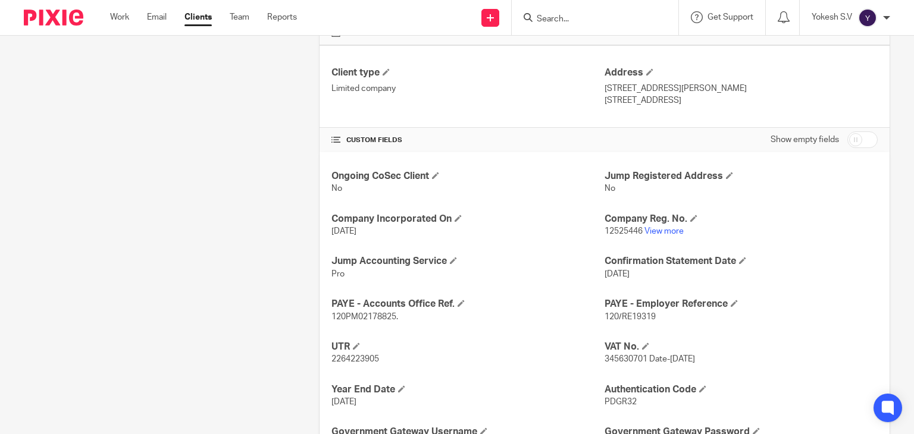
scroll to position [294, 0]
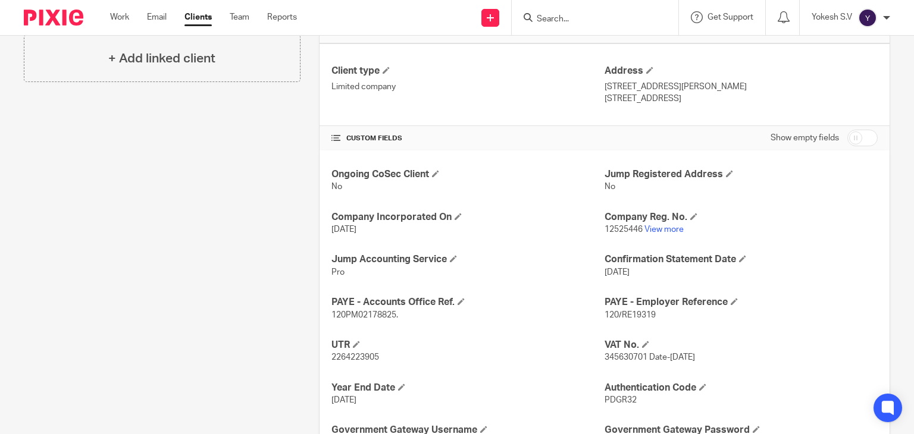
click at [548, 14] on input "Search" at bounding box center [588, 19] width 107 height 11
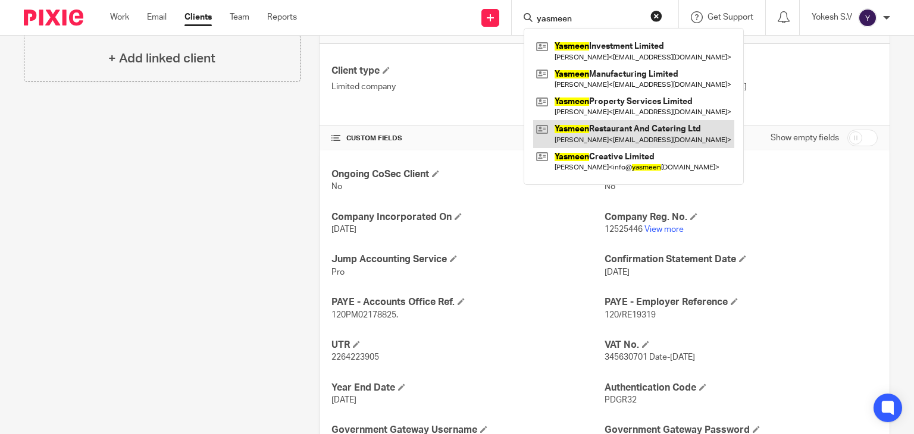
type input "yasmeen"
click at [623, 124] on link at bounding box center [633, 133] width 201 height 27
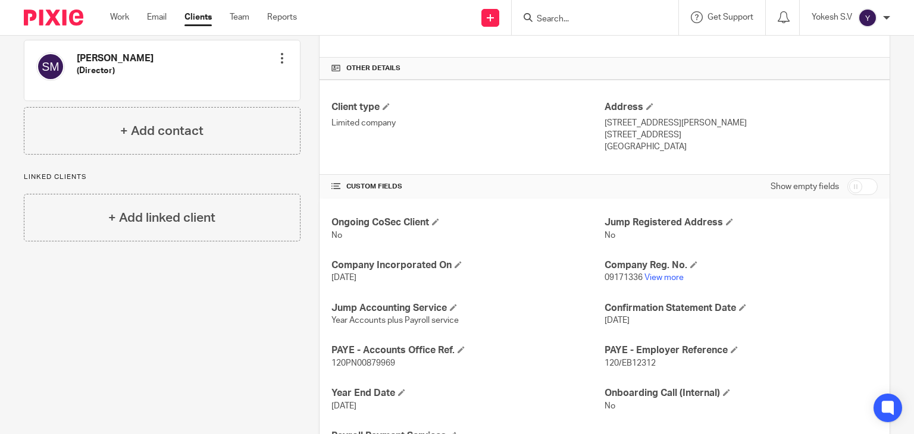
scroll to position [261, 0]
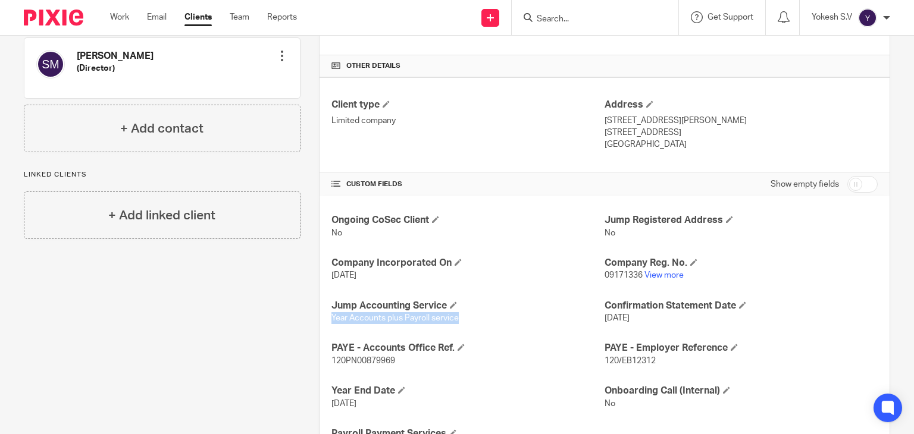
drag, startPoint x: 457, startPoint y: 315, endPoint x: 330, endPoint y: 316, distance: 127.3
click at [331, 316] on p "Year Accounts plus Payroll service" at bounding box center [467, 318] width 273 height 12
copy span "Year Accounts plus Payroll service"
click at [562, 18] on input "Search" at bounding box center [588, 19] width 107 height 11
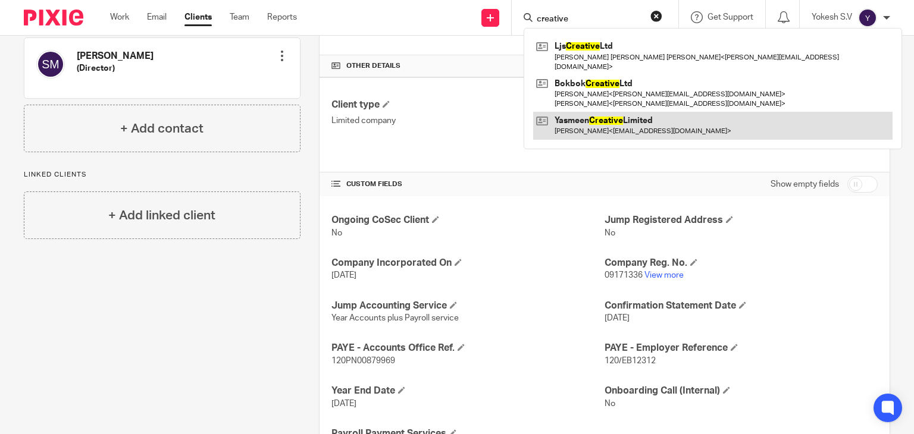
type input "creative"
click at [616, 112] on link at bounding box center [712, 125] width 359 height 27
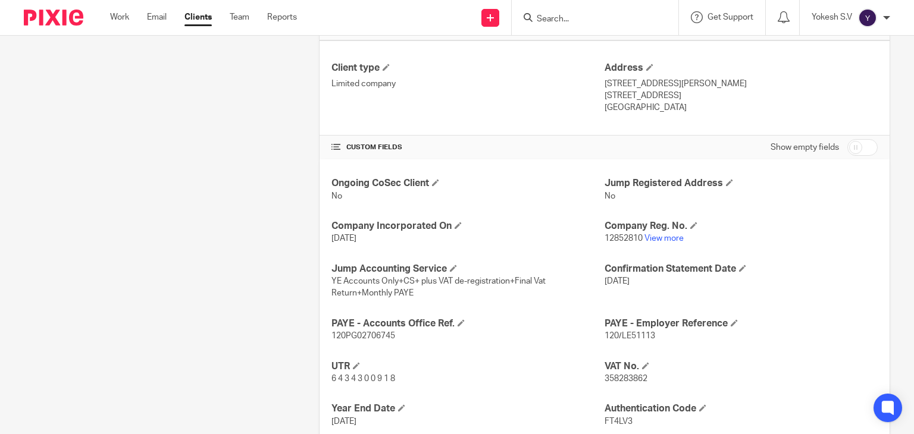
scroll to position [300, 0]
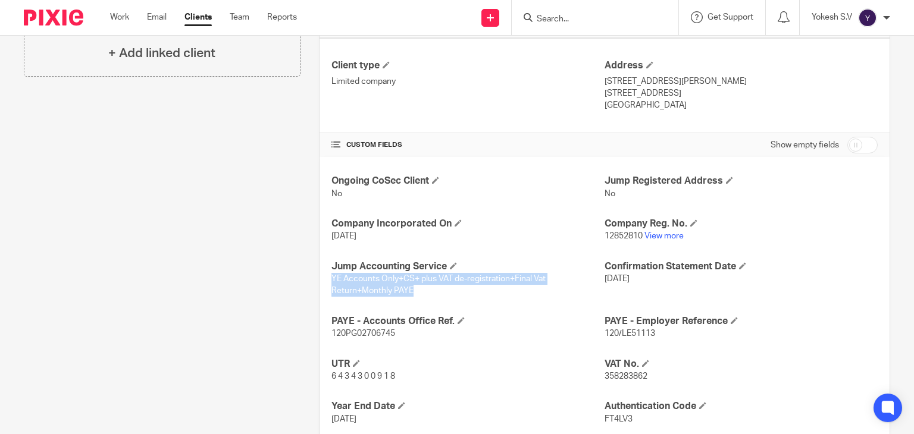
drag, startPoint x: 422, startPoint y: 291, endPoint x: 328, endPoint y: 280, distance: 94.6
click at [331, 280] on p "YE Accounts Only+CS+ plus VAT de-registration+Final Vat Return+Monthly PAYE" at bounding box center [467, 285] width 273 height 24
copy span "YE Accounts Only+CS+ plus VAT de-registration+Final Vat Return+Monthly PAYE"
click at [546, 21] on input "Search" at bounding box center [588, 19] width 107 height 11
type input "a"
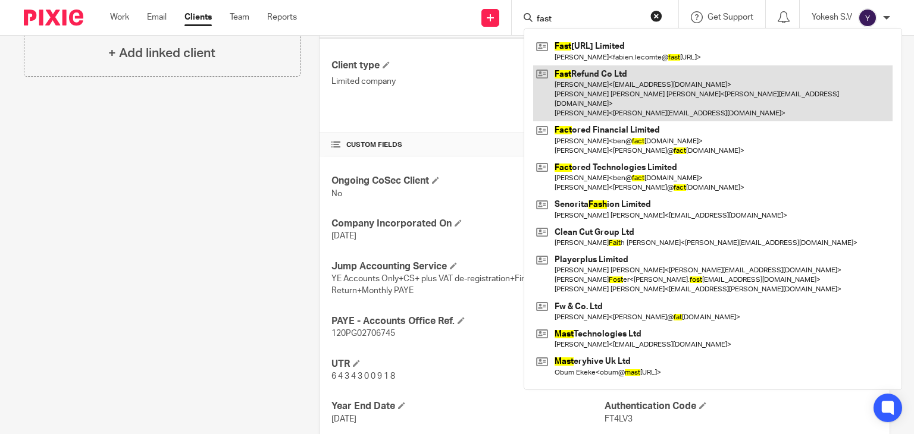
type input "fast"
click at [662, 78] on link at bounding box center [712, 93] width 359 height 57
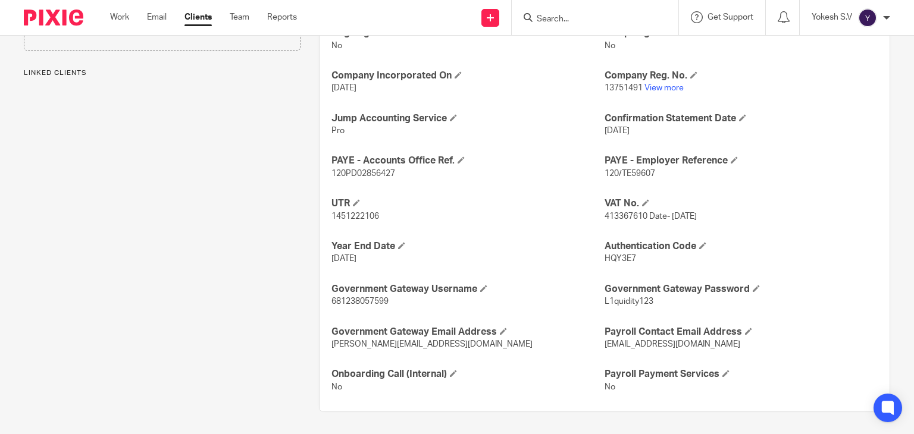
scroll to position [401, 0]
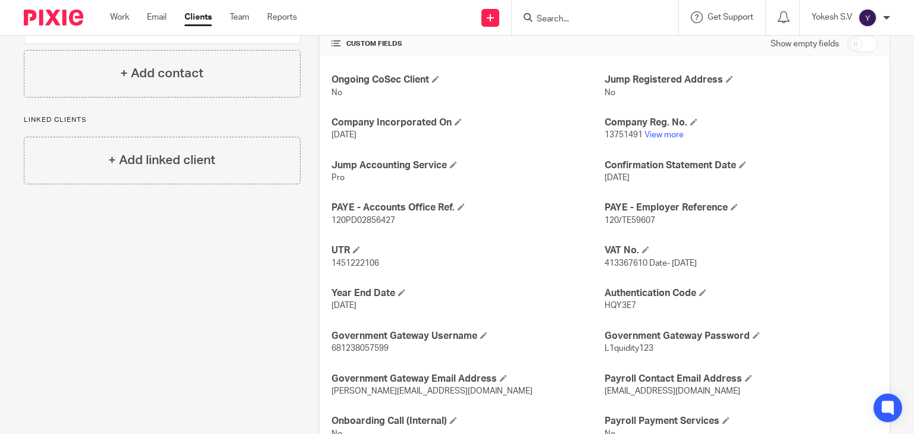
click at [550, 19] on input "Search" at bounding box center [588, 19] width 107 height 11
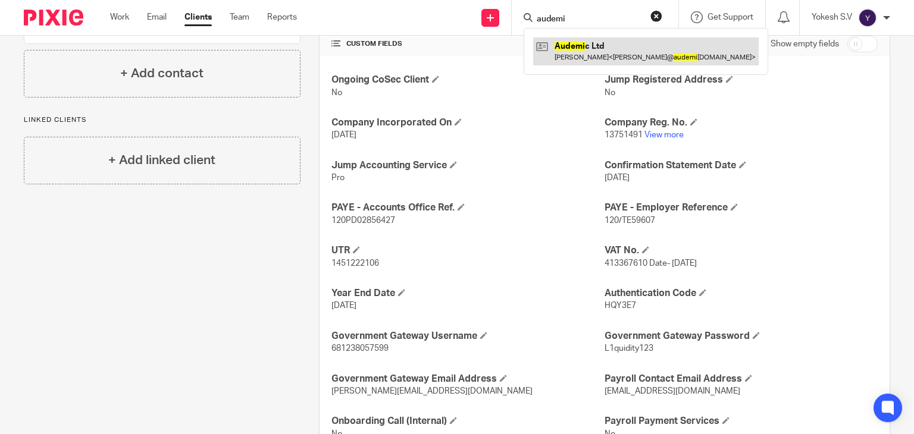
type input "audemi"
click at [604, 55] on link at bounding box center [645, 50] width 225 height 27
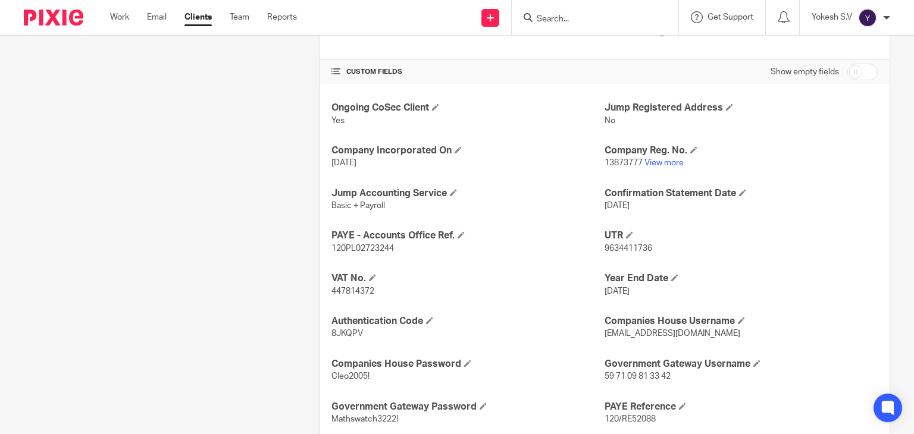
scroll to position [394, 0]
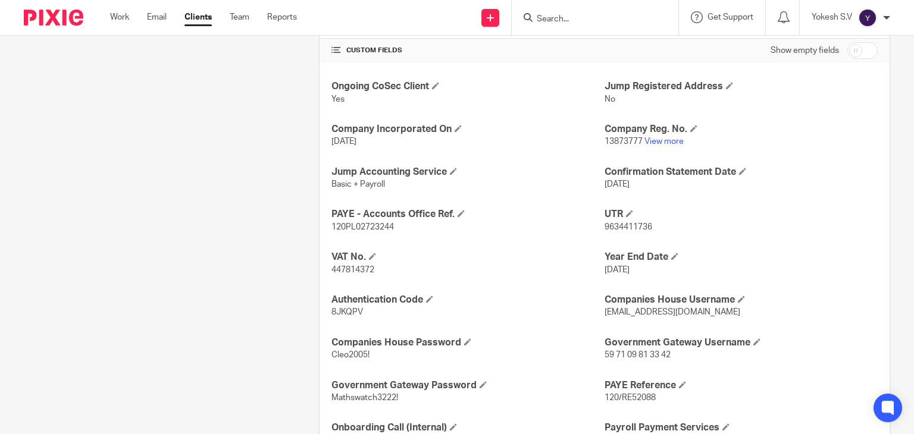
click at [561, 17] on input "Search" at bounding box center [588, 19] width 107 height 11
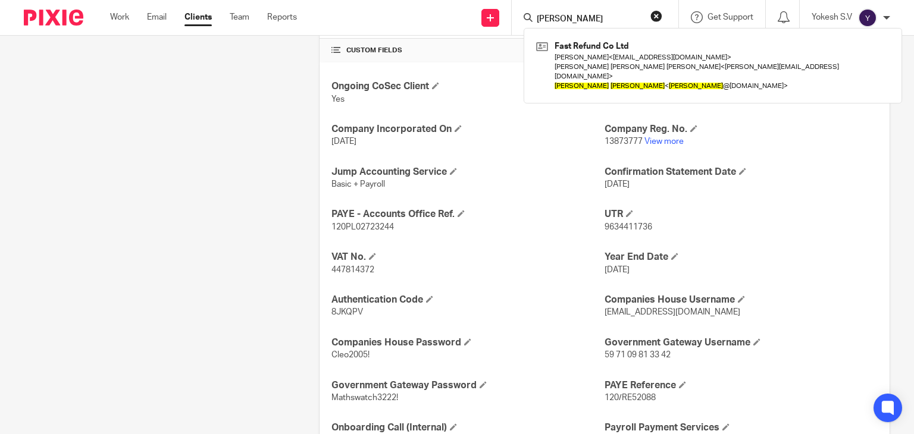
type input "[PERSON_NAME]"
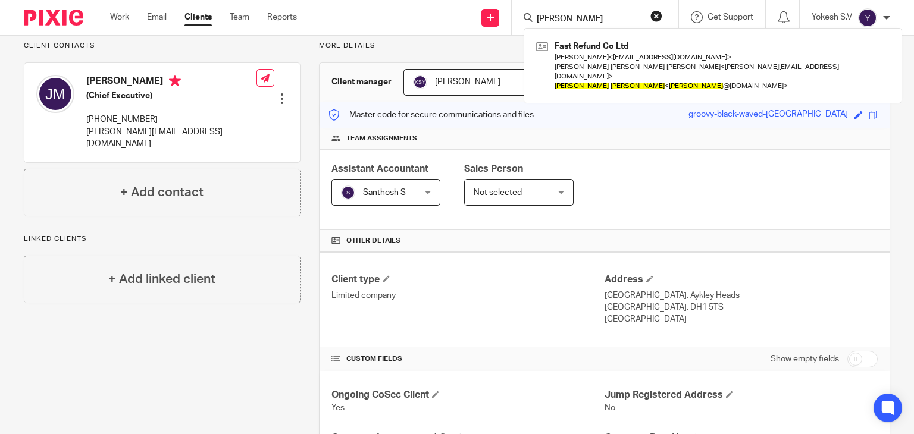
scroll to position [8, 0]
